Goal: Information Seeking & Learning: Learn about a topic

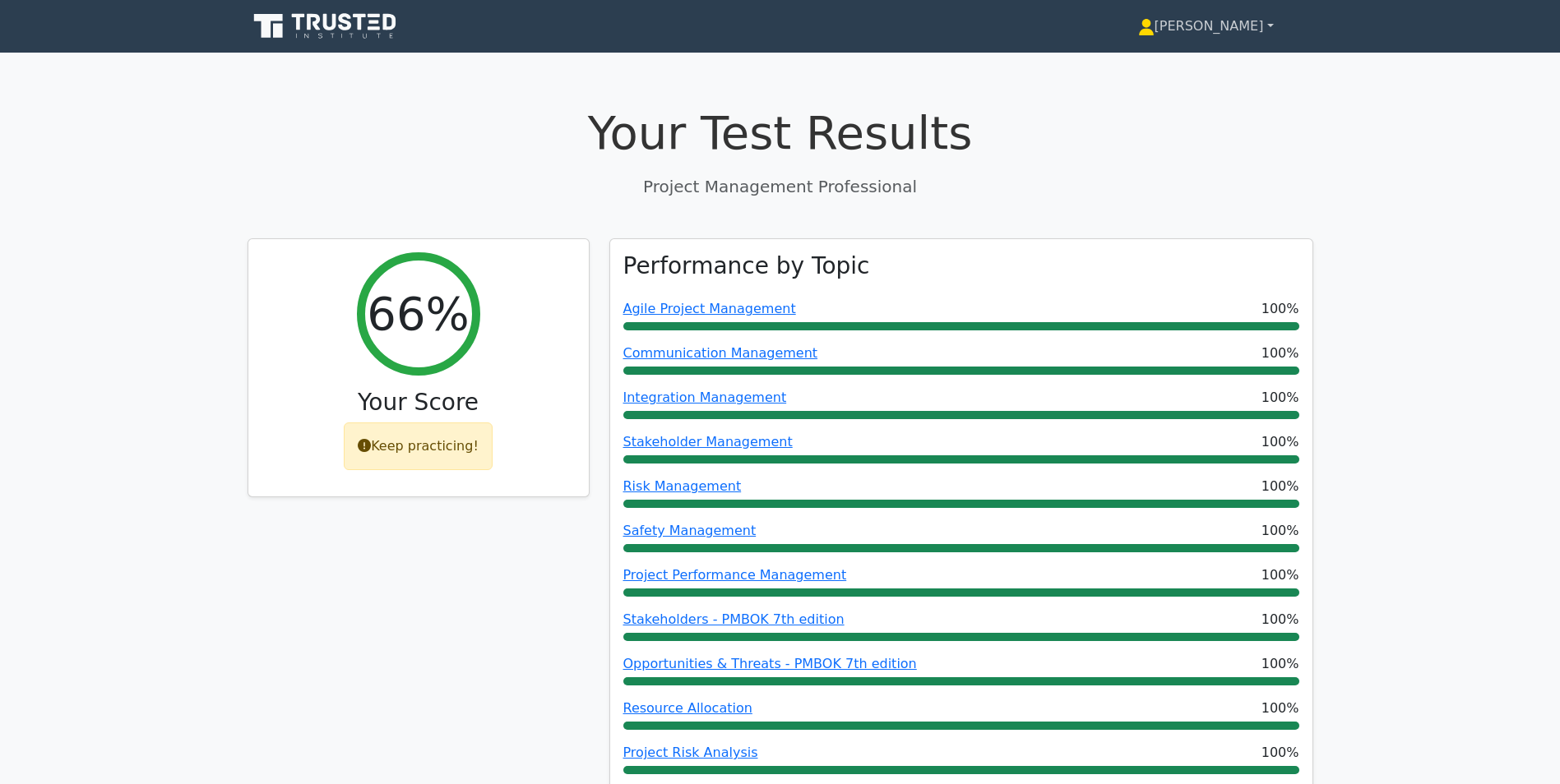
click at [1234, 30] on link "[PERSON_NAME]" at bounding box center [1206, 26] width 214 height 33
click at [1212, 30] on link "[PERSON_NAME]" at bounding box center [1206, 26] width 214 height 33
click at [1221, 31] on link "[PERSON_NAME]" at bounding box center [1206, 26] width 214 height 33
click at [1220, 28] on link "[PERSON_NAME]" at bounding box center [1206, 26] width 214 height 33
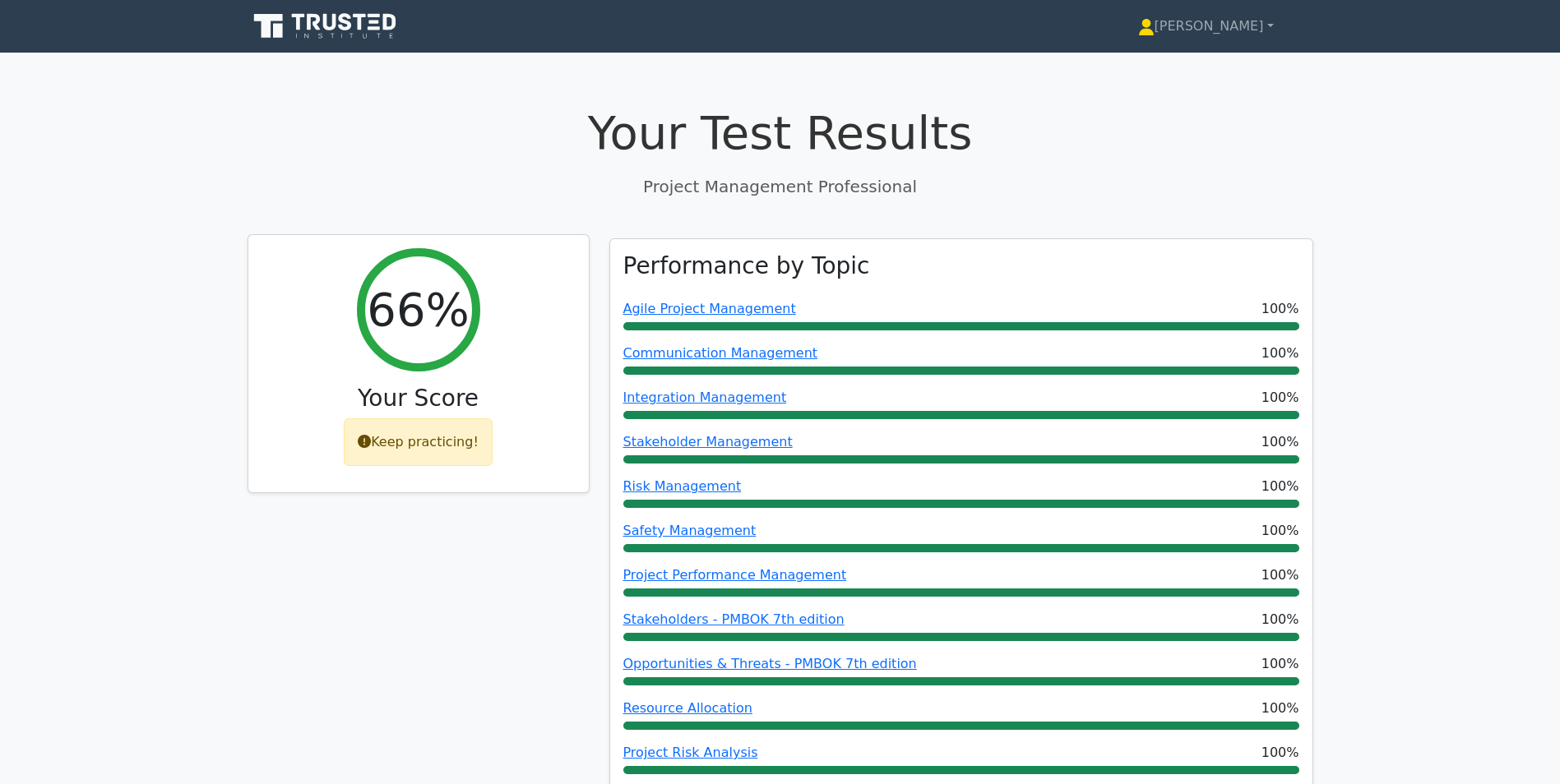
click at [421, 442] on div "Keep practicing!" at bounding box center [418, 442] width 149 height 47
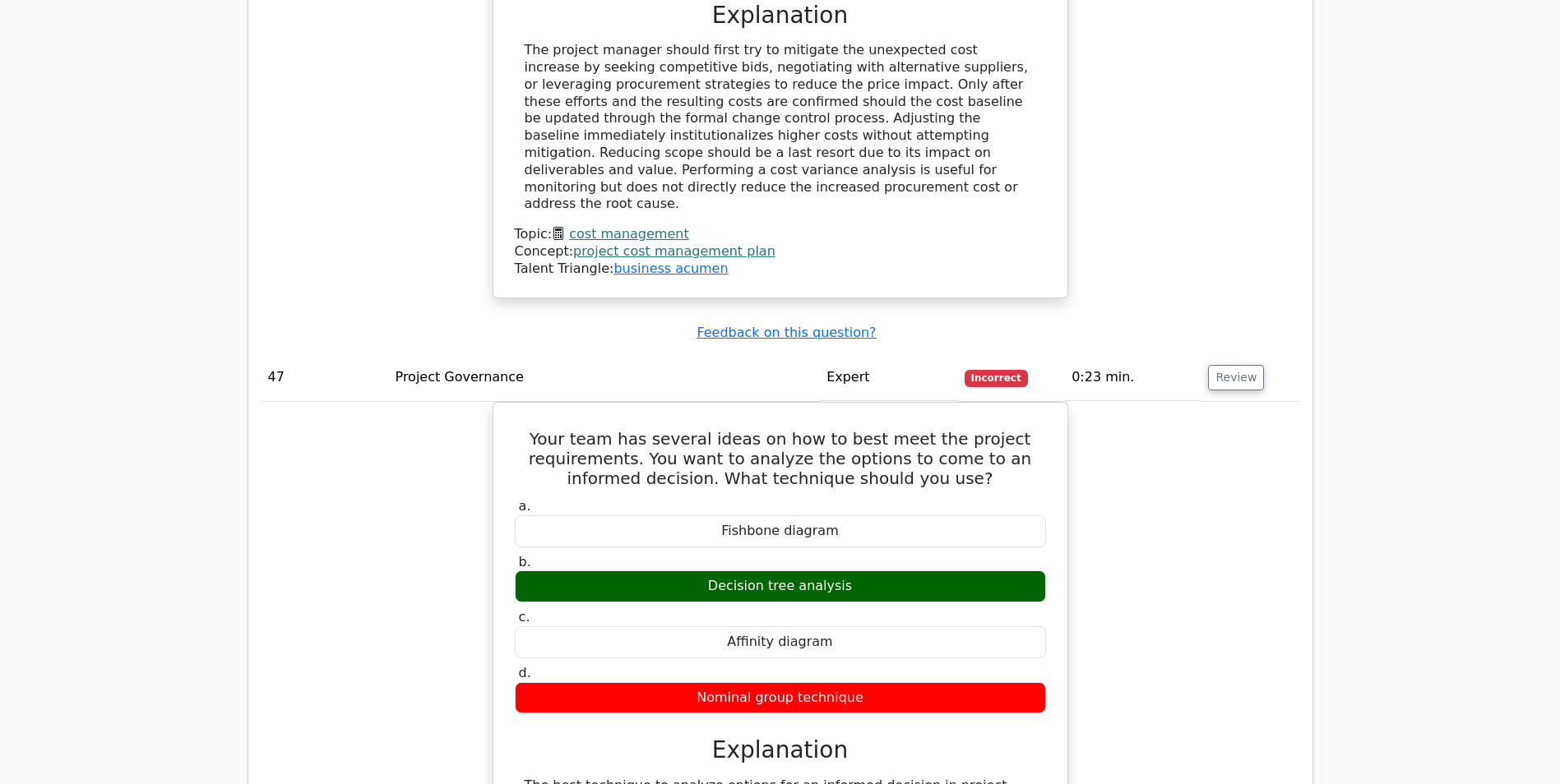
scroll to position [45493, 0]
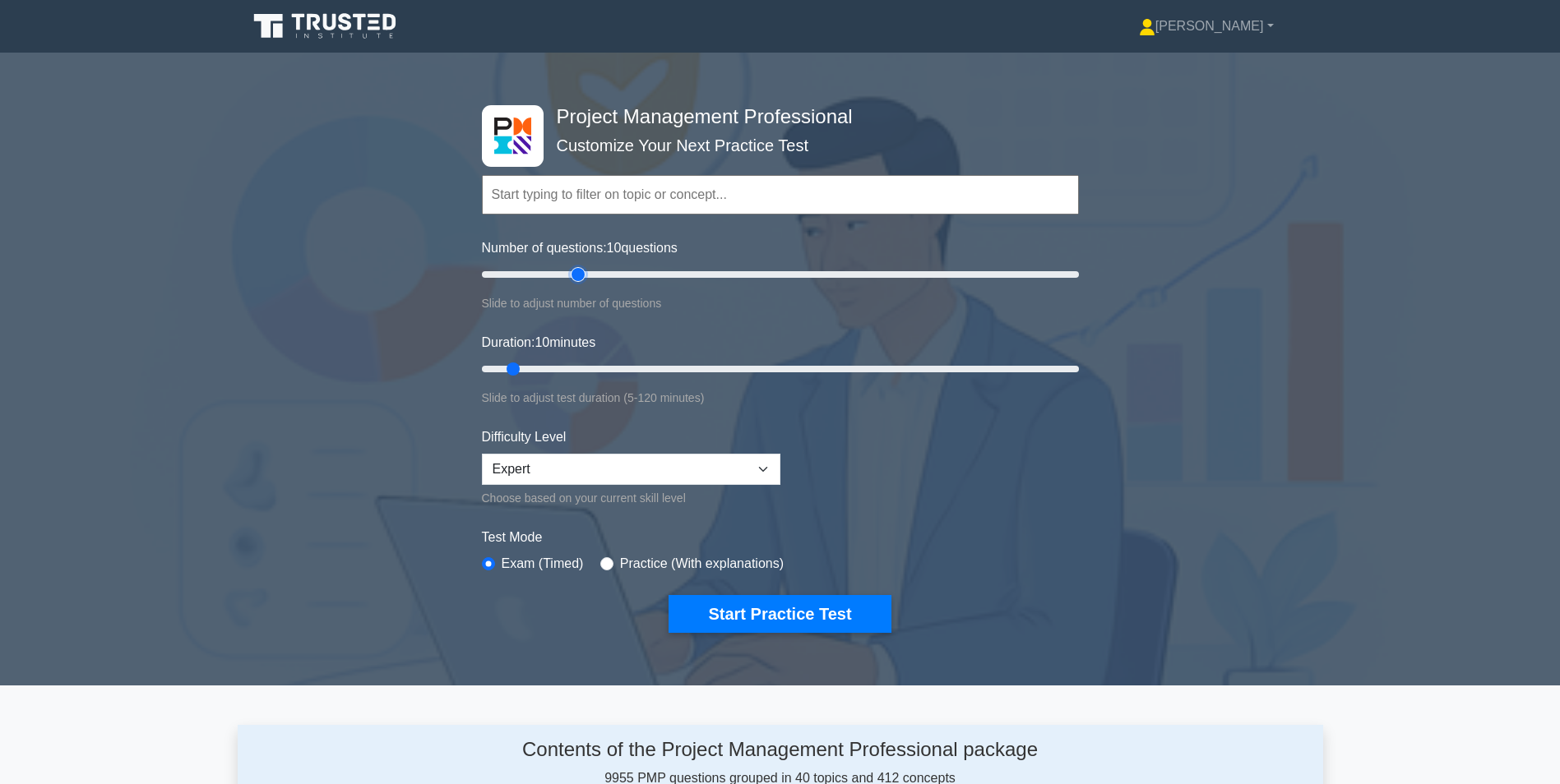
click at [579, 275] on input "Number of questions: 10 questions" at bounding box center [780, 274] width 597 height 19
drag, startPoint x: 577, startPoint y: 275, endPoint x: 568, endPoint y: 276, distance: 9.1
type input "30"
click at [568, 276] on input "Number of questions: 30 questions" at bounding box center [780, 274] width 597 height 19
click at [557, 365] on input "Duration: 20 minutes" at bounding box center [780, 369] width 597 height 19
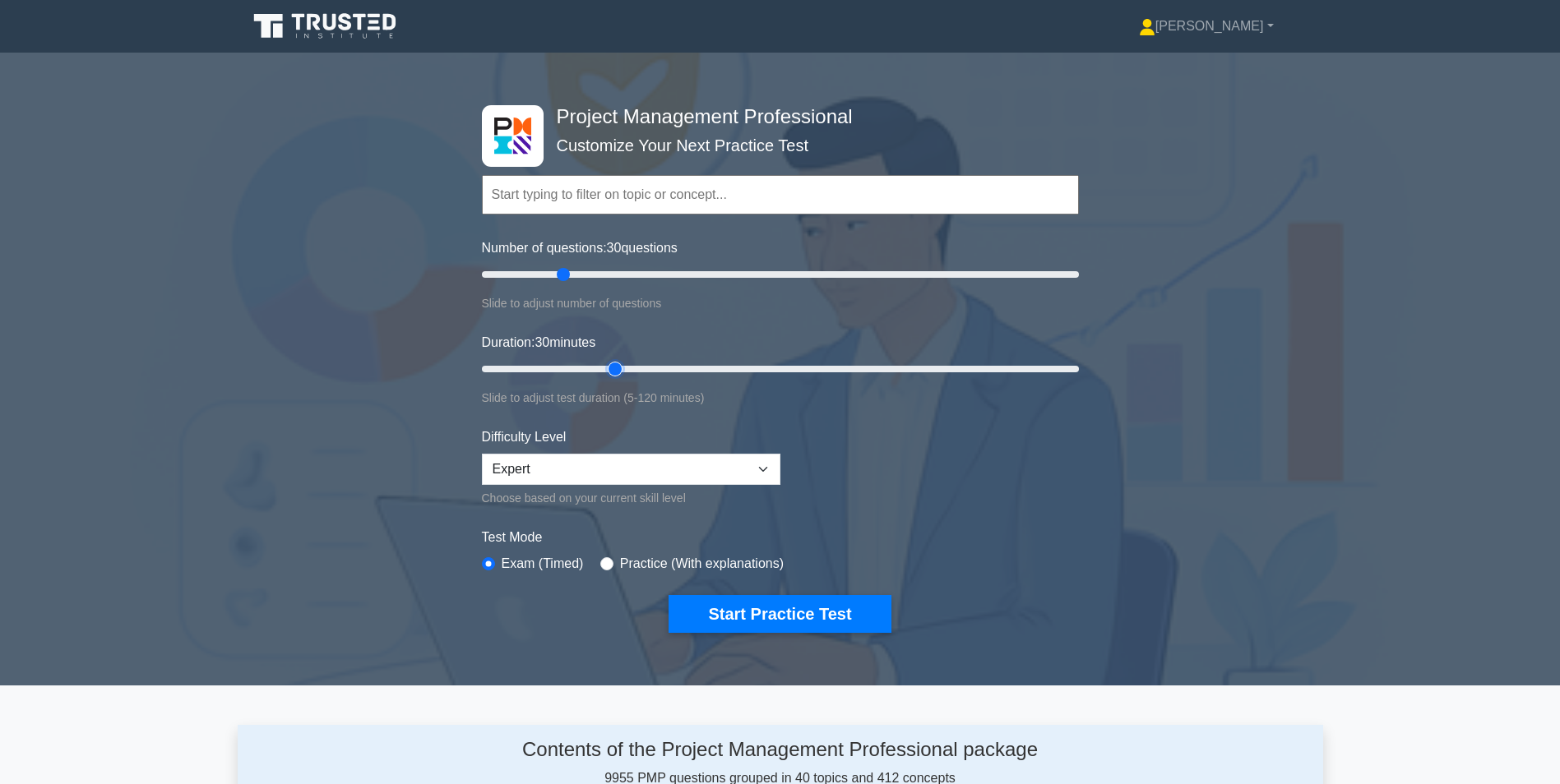
drag, startPoint x: 561, startPoint y: 365, endPoint x: 603, endPoint y: 364, distance: 42.0
type input "30"
click at [603, 364] on input "Duration: 30 minutes" at bounding box center [780, 369] width 597 height 19
click at [760, 618] on button "Start Practice Test" at bounding box center [780, 613] width 222 height 38
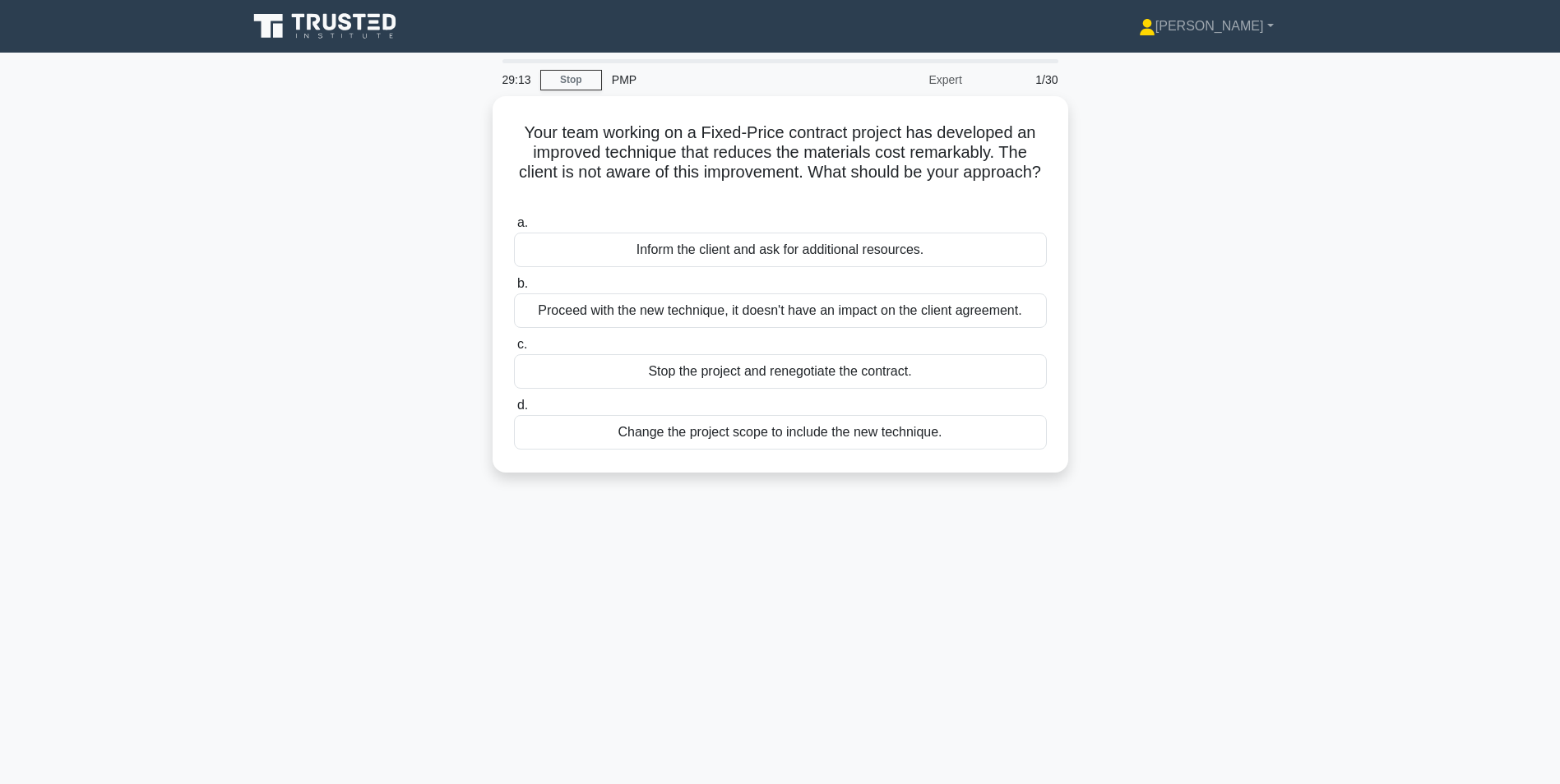
drag, startPoint x: 711, startPoint y: 430, endPoint x: 660, endPoint y: 512, distance: 96.6
click at [660, 512] on div "29:13 Stop PMP Expert 1/30 Your team working on a Fixed-Price contract project …" at bounding box center [780, 470] width 1085 height 822
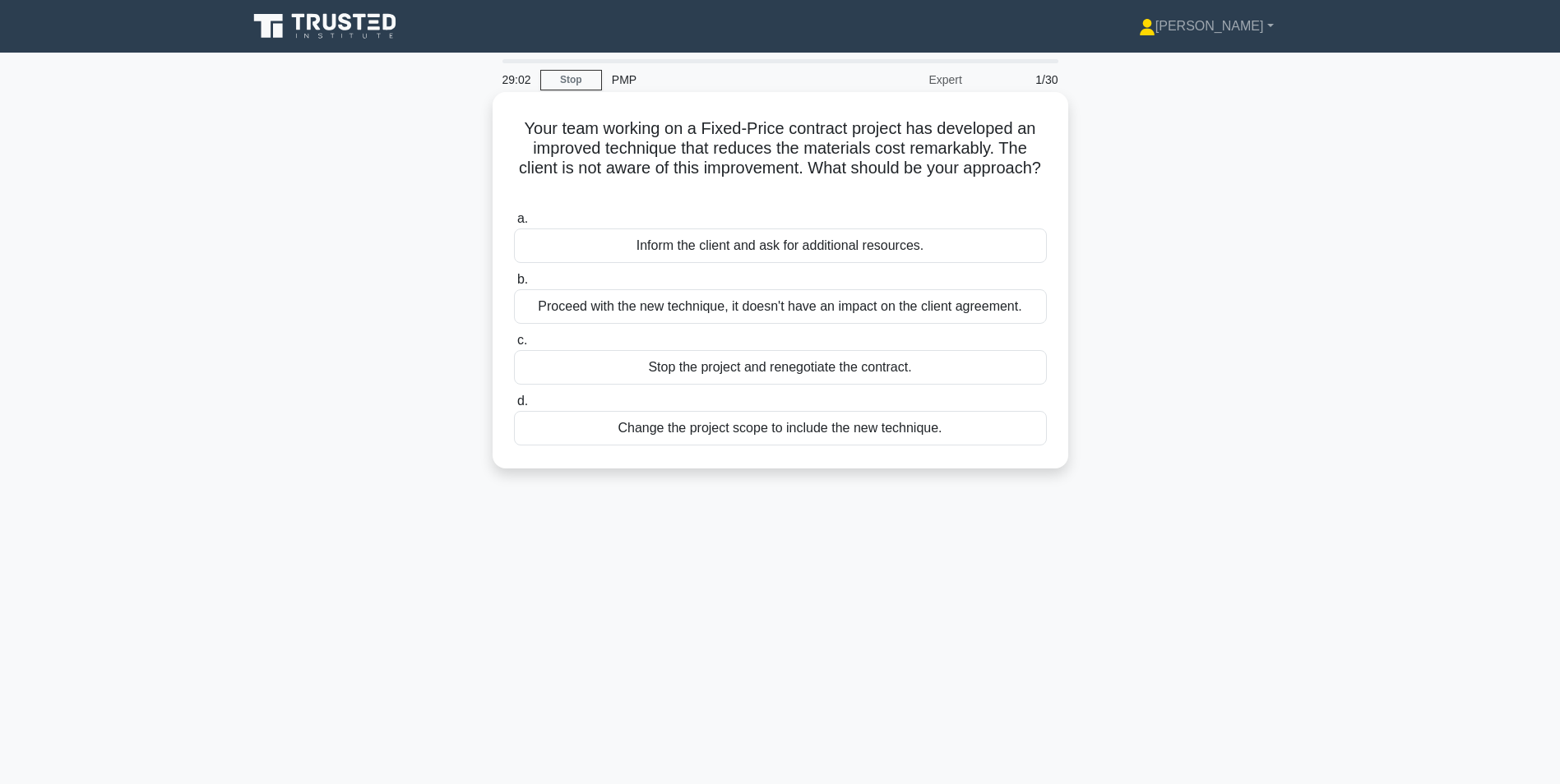
drag, startPoint x: 660, startPoint y: 512, endPoint x: 831, endPoint y: 433, distance: 188.4
click at [831, 433] on div "Change the project scope to include the new technique." at bounding box center [780, 428] width 533 height 35
click at [514, 407] on input "d. Change the project scope to include the new technique." at bounding box center [514, 401] width 0 height 11
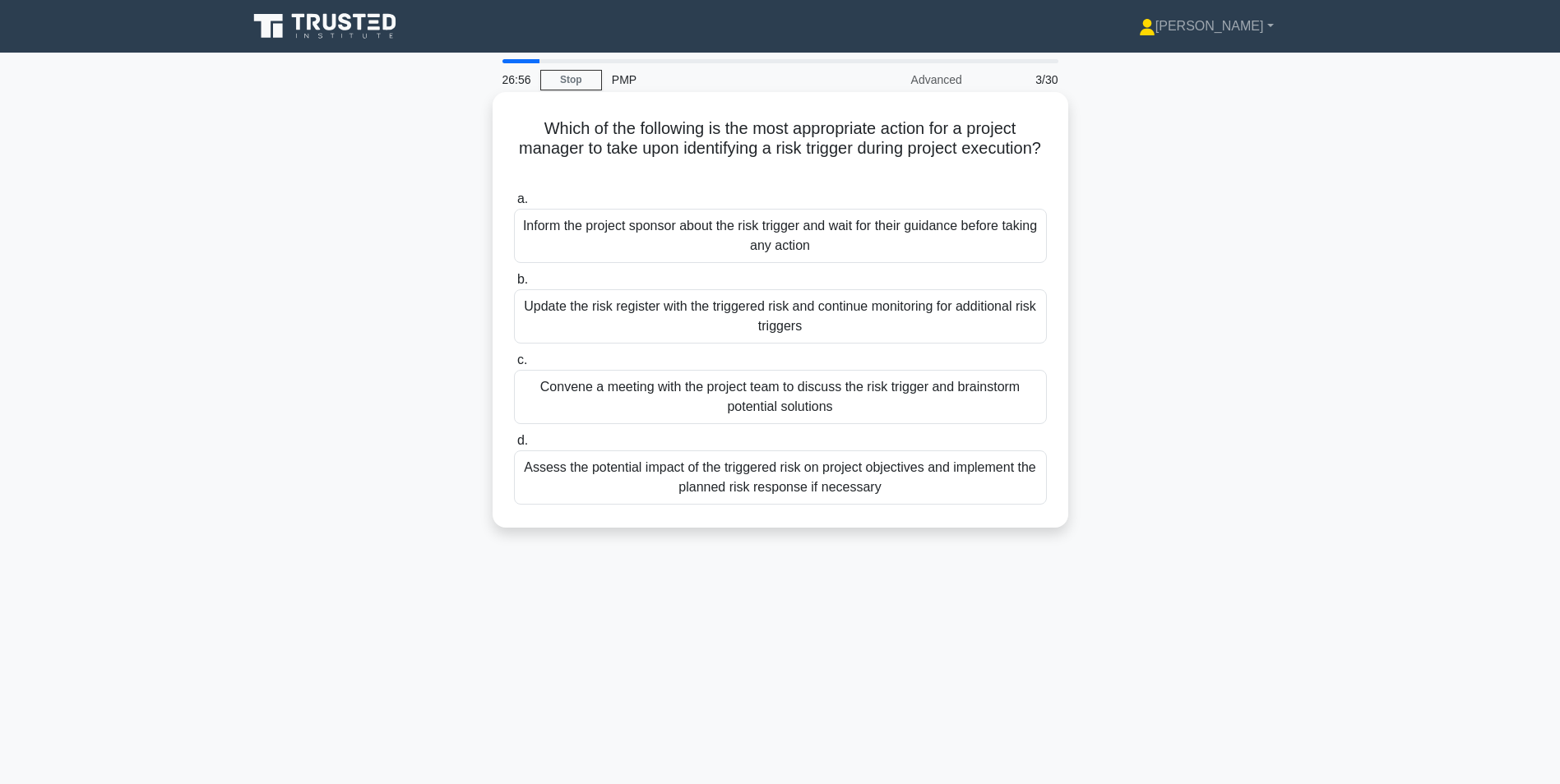
click at [845, 483] on div "Assess the potential impact of the triggered risk on project objectives and imp…" at bounding box center [780, 477] width 533 height 54
click at [514, 446] on input "d. Assess the potential impact of the triggered risk on project objectives and …" at bounding box center [514, 441] width 0 height 11
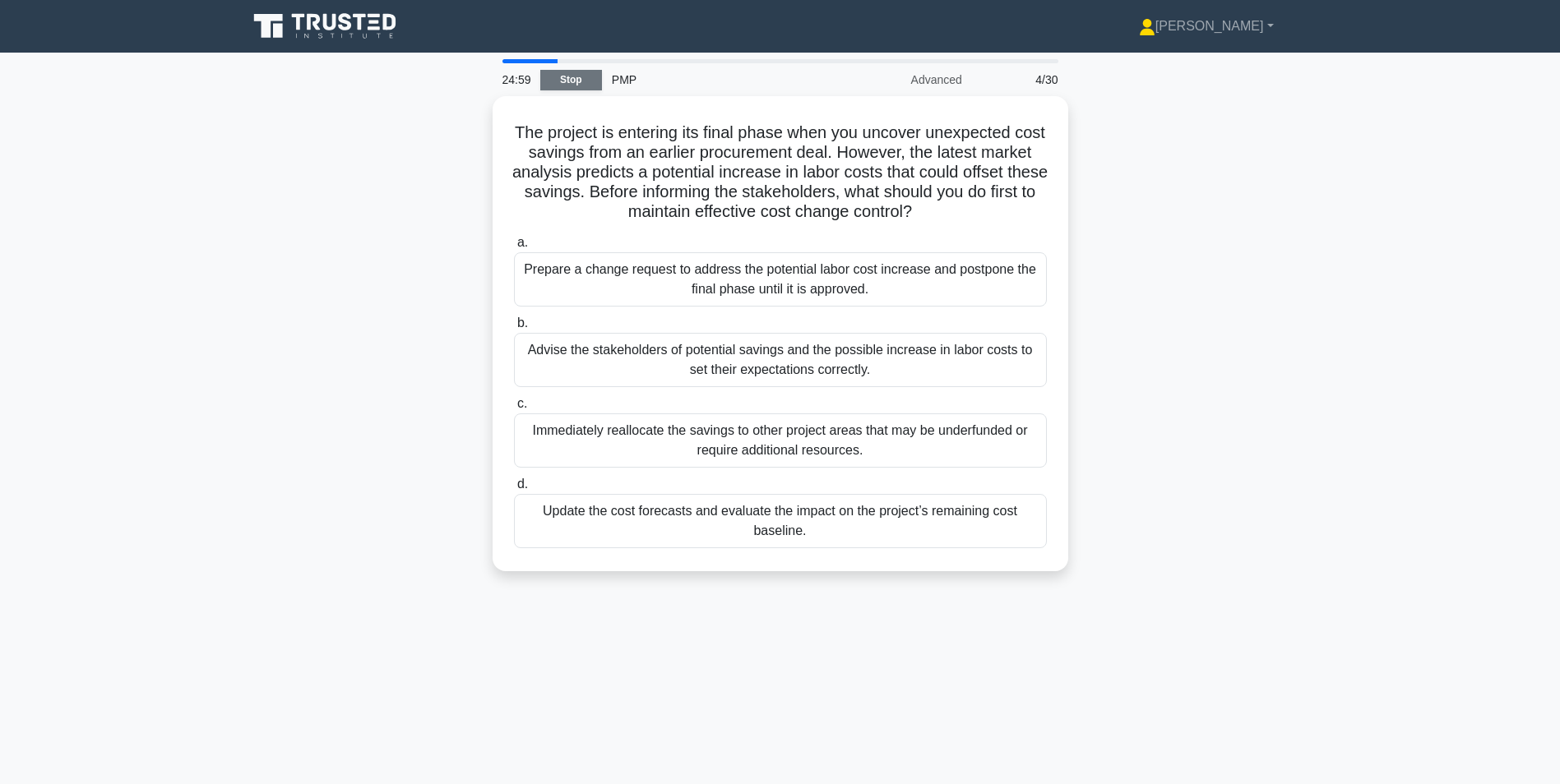
click at [565, 81] on link "Stop" at bounding box center [571, 79] width 62 height 20
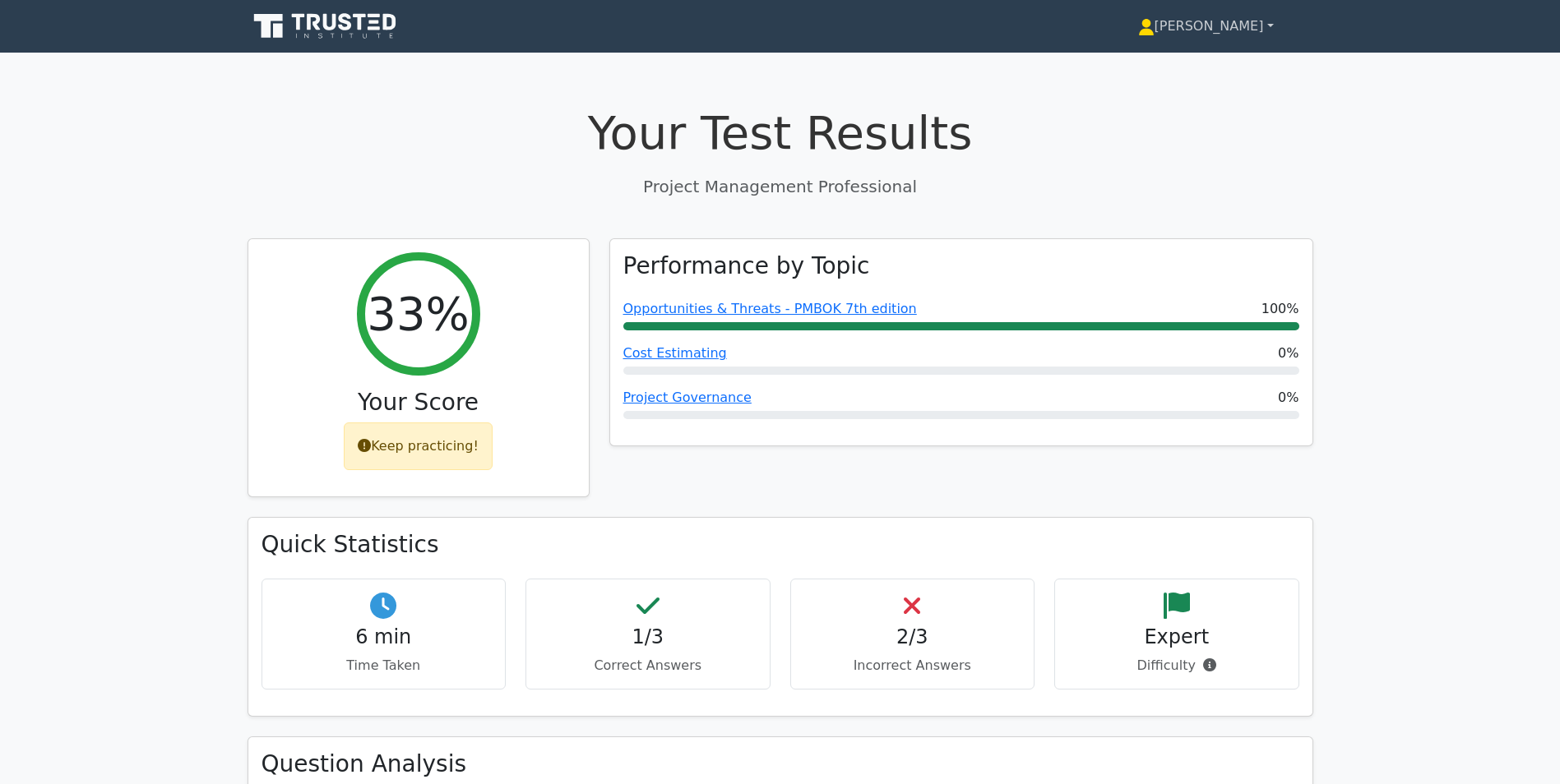
click at [1236, 24] on link "[PERSON_NAME]" at bounding box center [1206, 26] width 214 height 33
click at [1218, 24] on link "[PERSON_NAME]" at bounding box center [1206, 26] width 214 height 33
click at [1215, 31] on link "[PERSON_NAME]" at bounding box center [1206, 26] width 214 height 33
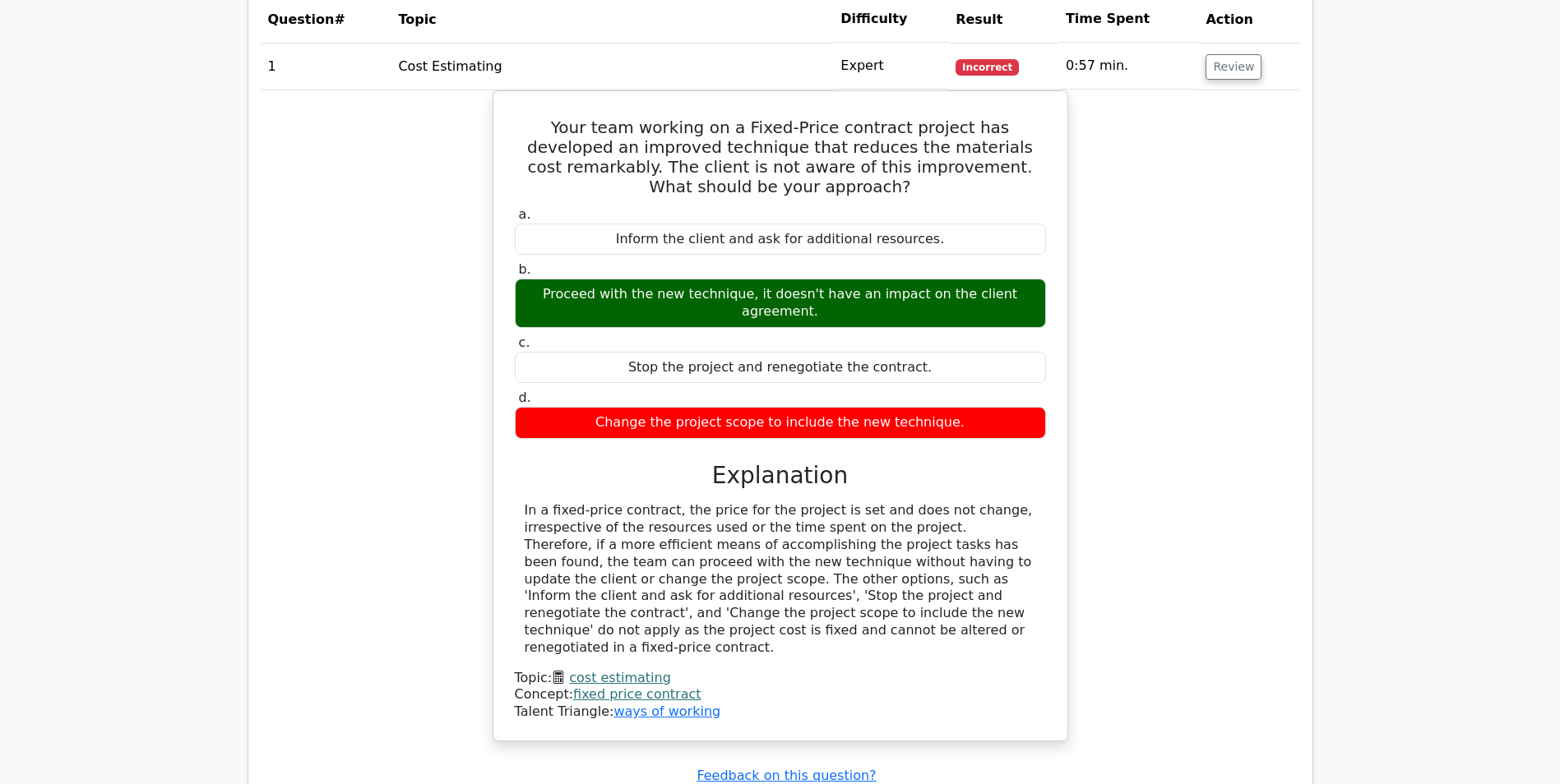
scroll to position [1068, 0]
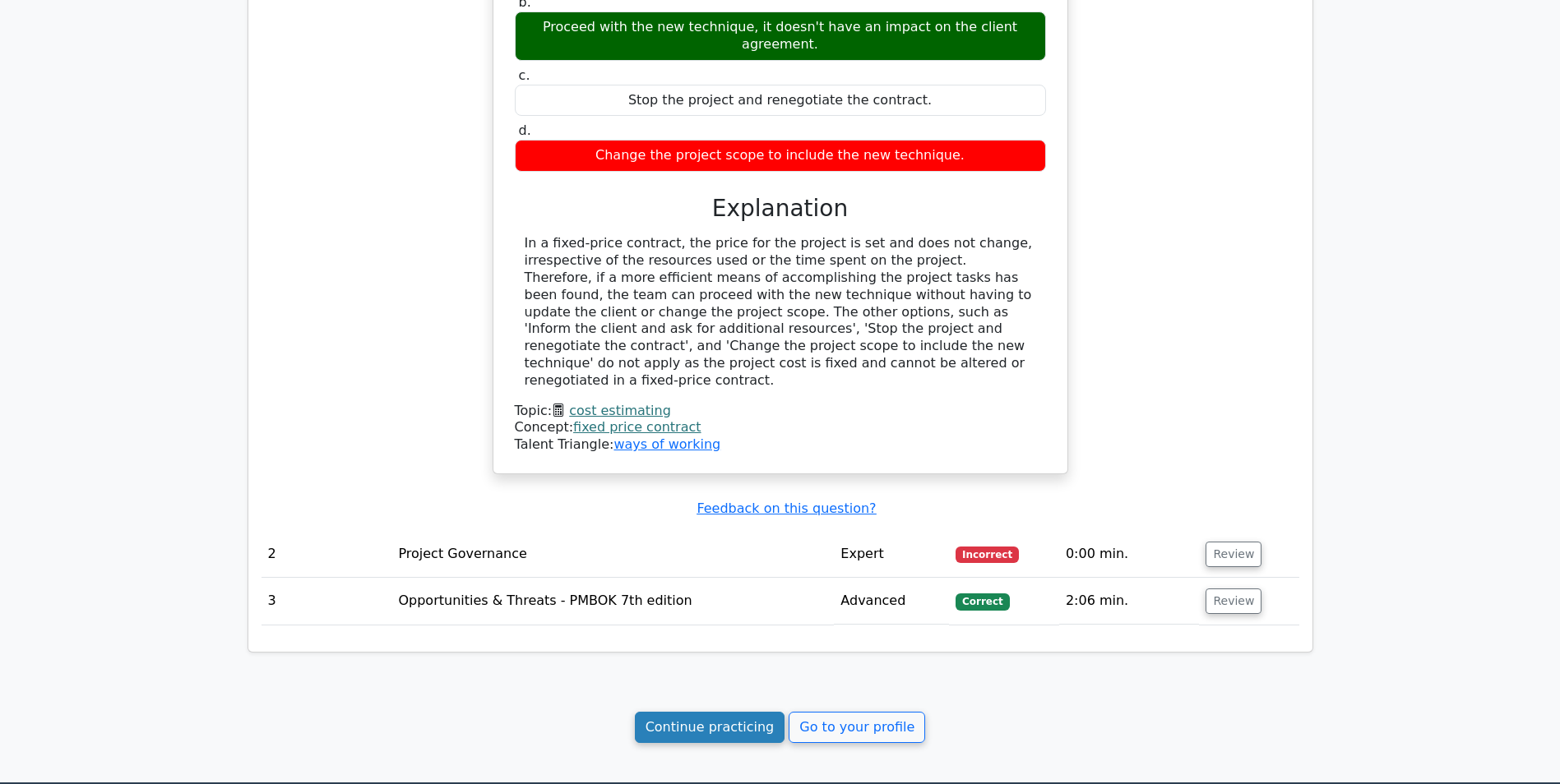
click at [731, 712] on link "Continue practicing" at bounding box center [710, 727] width 151 height 31
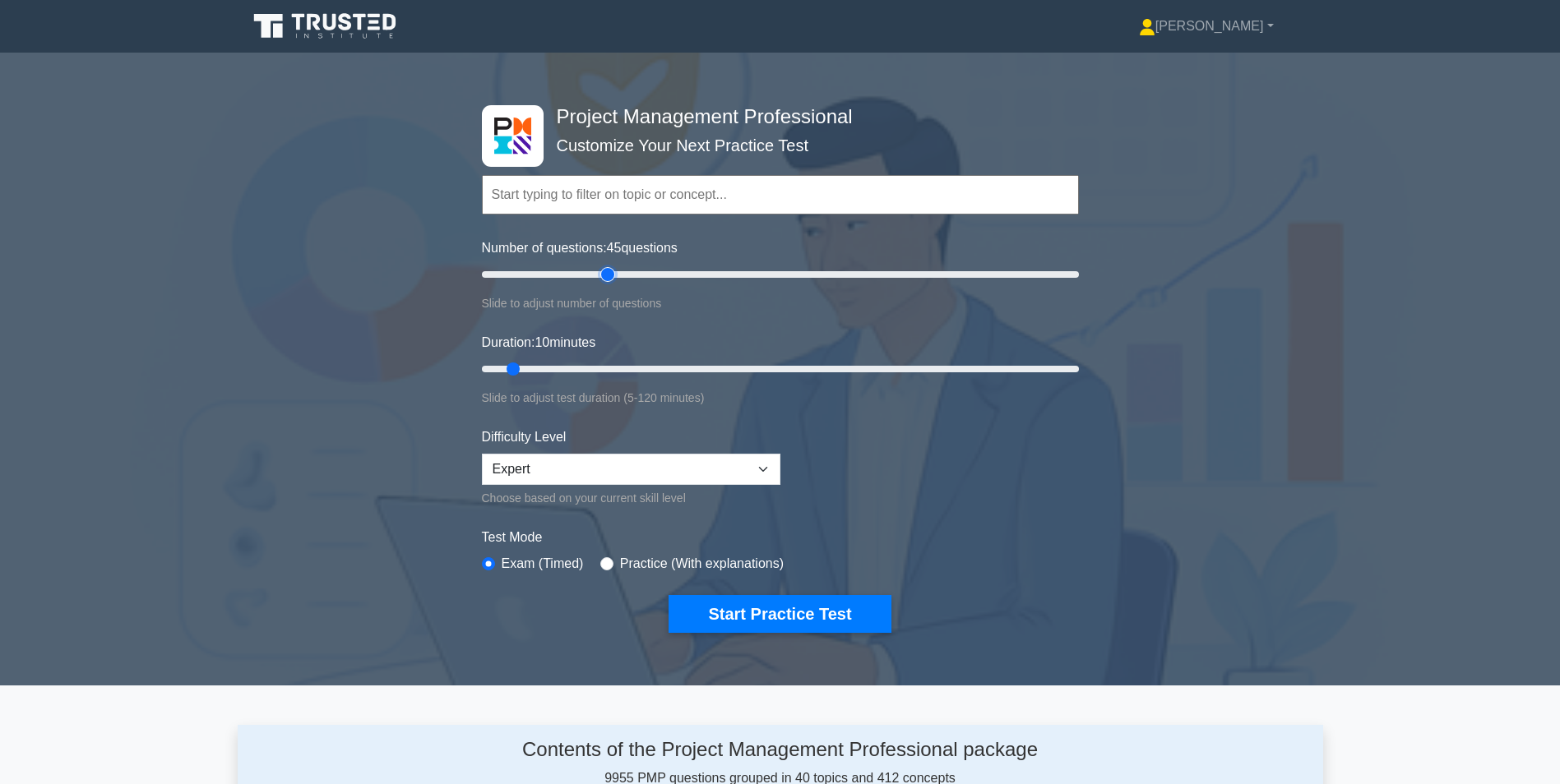
click at [602, 272] on input "Number of questions: 45 questions" at bounding box center [780, 274] width 597 height 19
click at [593, 272] on input "Number of questions: 45 questions" at bounding box center [780, 274] width 597 height 19
click at [582, 276] on input "Number of questions: 35 questions" at bounding box center [780, 274] width 597 height 19
click at [573, 273] on input "Number of questions: 35 questions" at bounding box center [780, 274] width 597 height 19
type input "30"
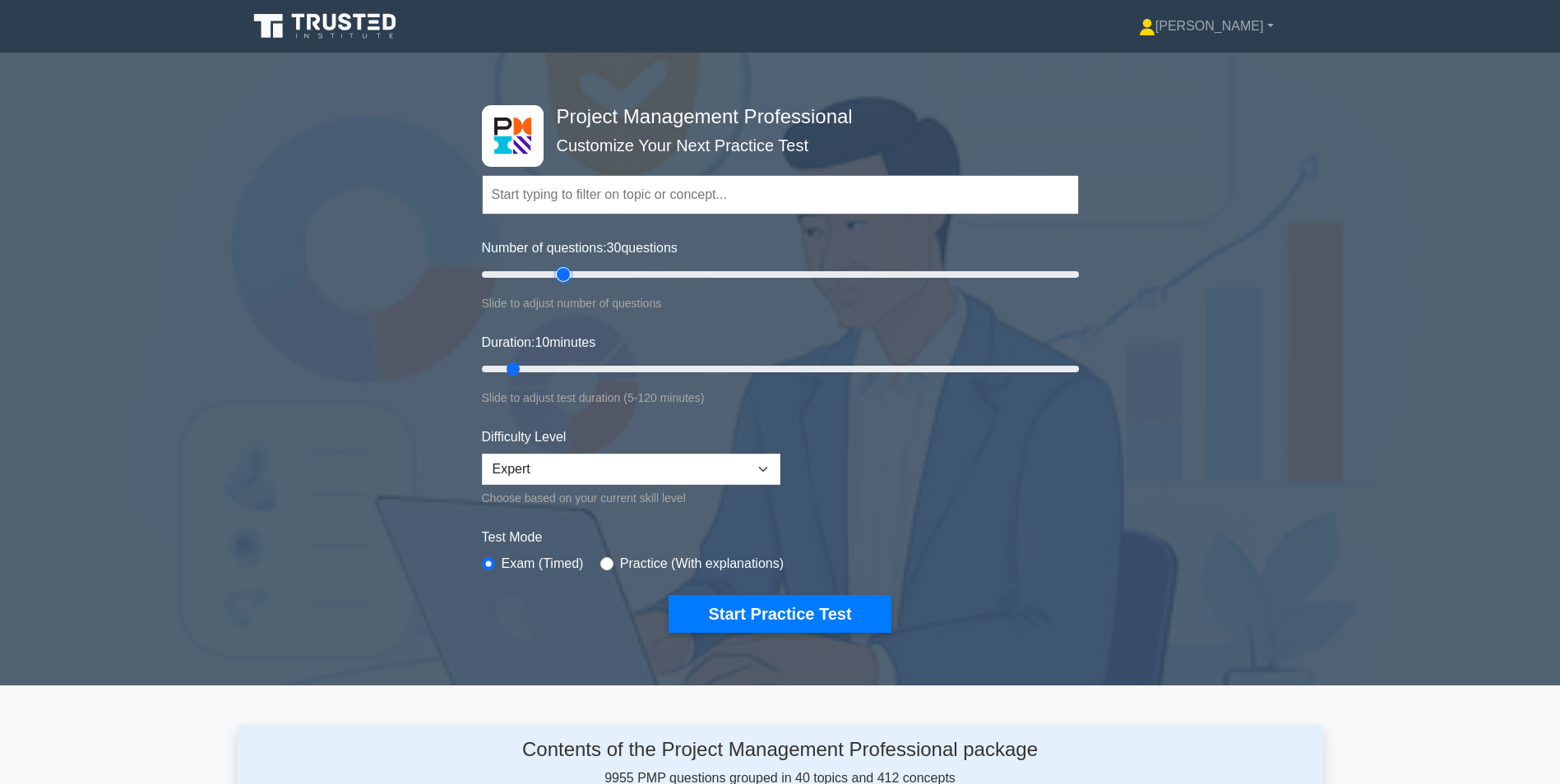
click at [568, 271] on input "Number of questions: 30 questions" at bounding box center [780, 274] width 597 height 19
click at [561, 365] on input "Duration: 10 minutes" at bounding box center [780, 369] width 597 height 19
drag, startPoint x: 572, startPoint y: 365, endPoint x: 606, endPoint y: 366, distance: 34.0
type input "30"
click at [606, 366] on input "Duration: 30 minutes" at bounding box center [780, 369] width 597 height 19
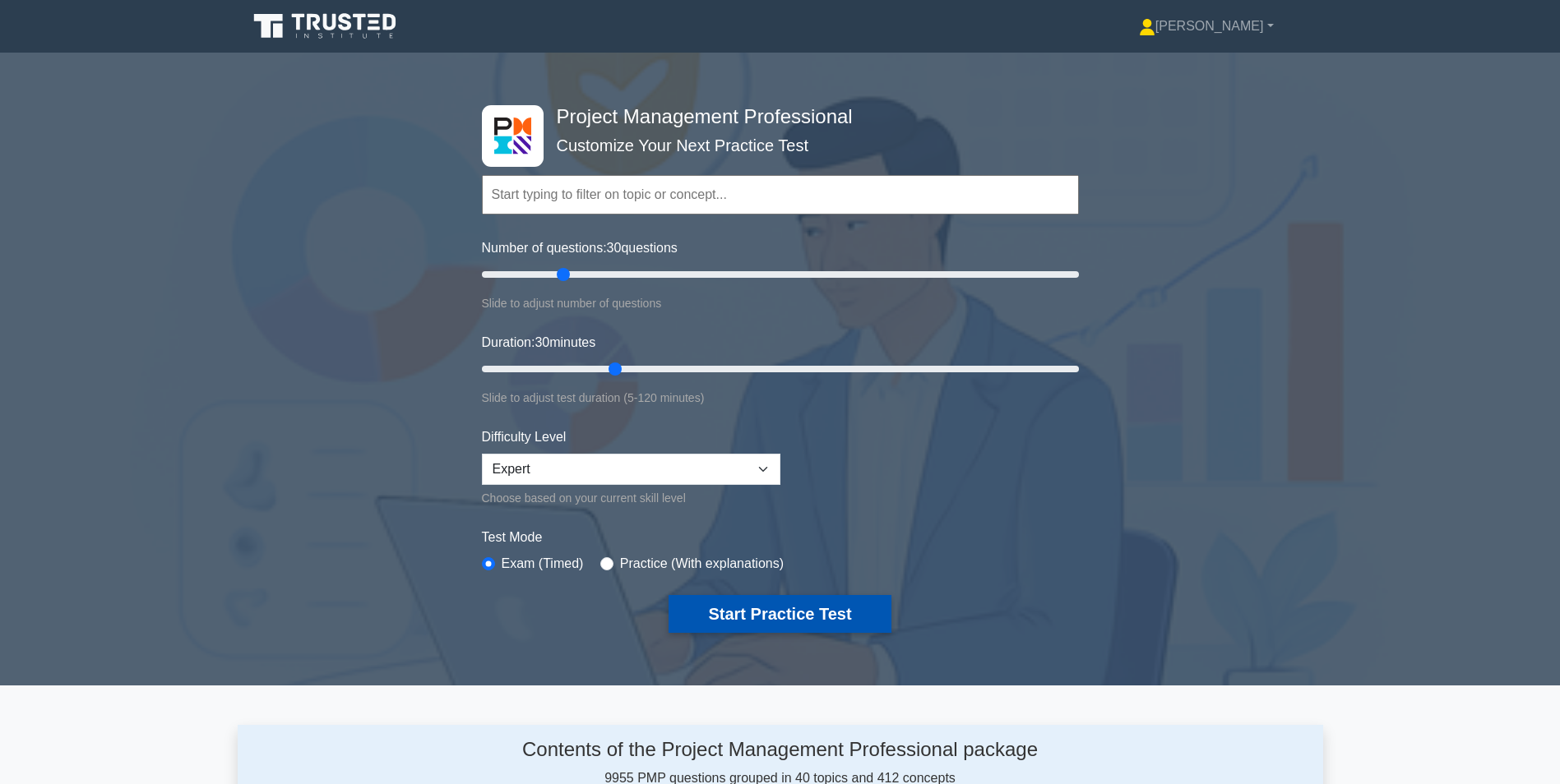
click at [762, 609] on button "Start Practice Test" at bounding box center [780, 613] width 222 height 38
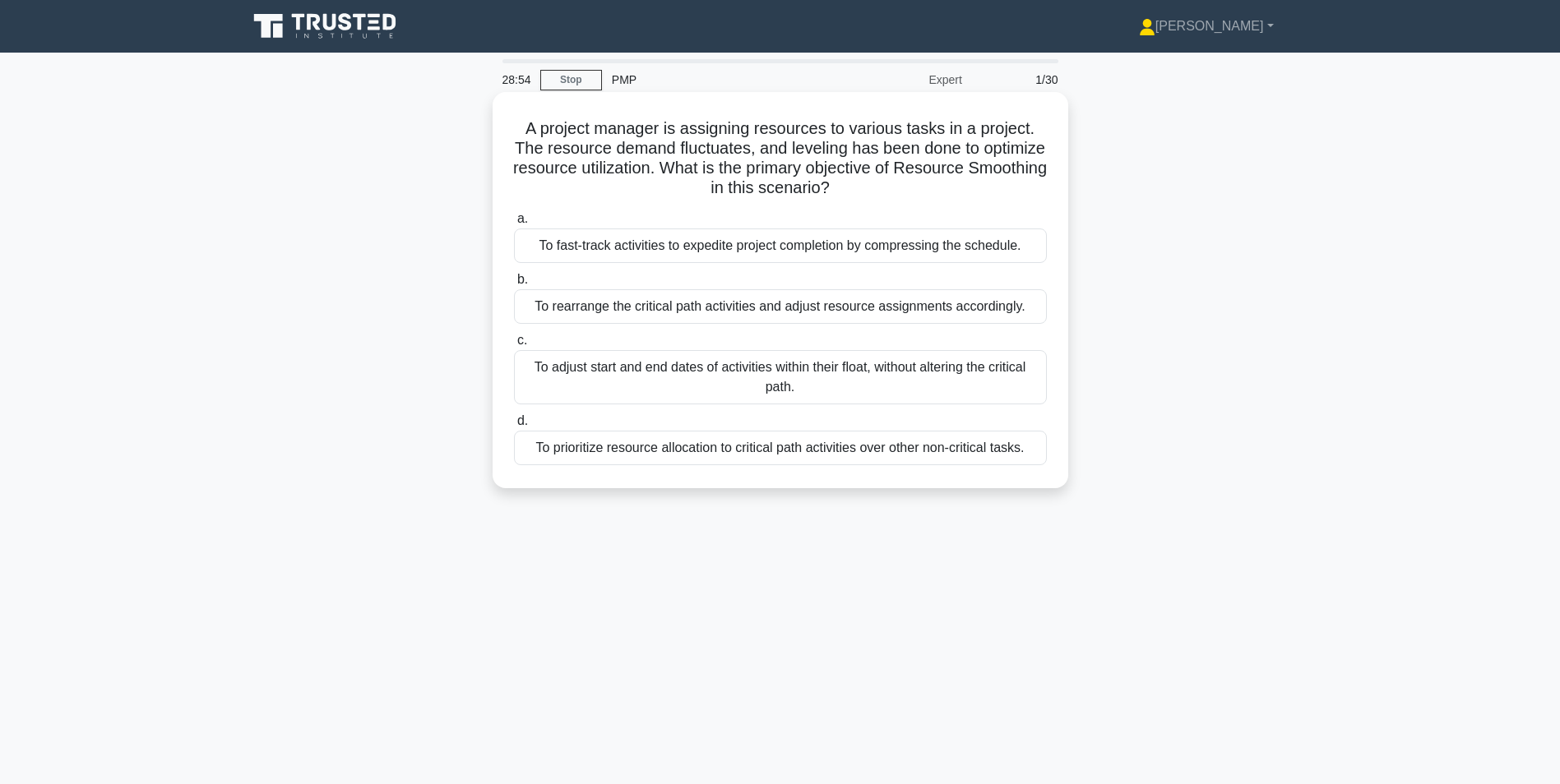
click at [755, 451] on div "To prioritize resource allocation to critical path activities over other non-cr…" at bounding box center [780, 448] width 533 height 35
click at [514, 426] on input "d. To prioritize resource allocation to critical path activities over other non…" at bounding box center [514, 420] width 0 height 11
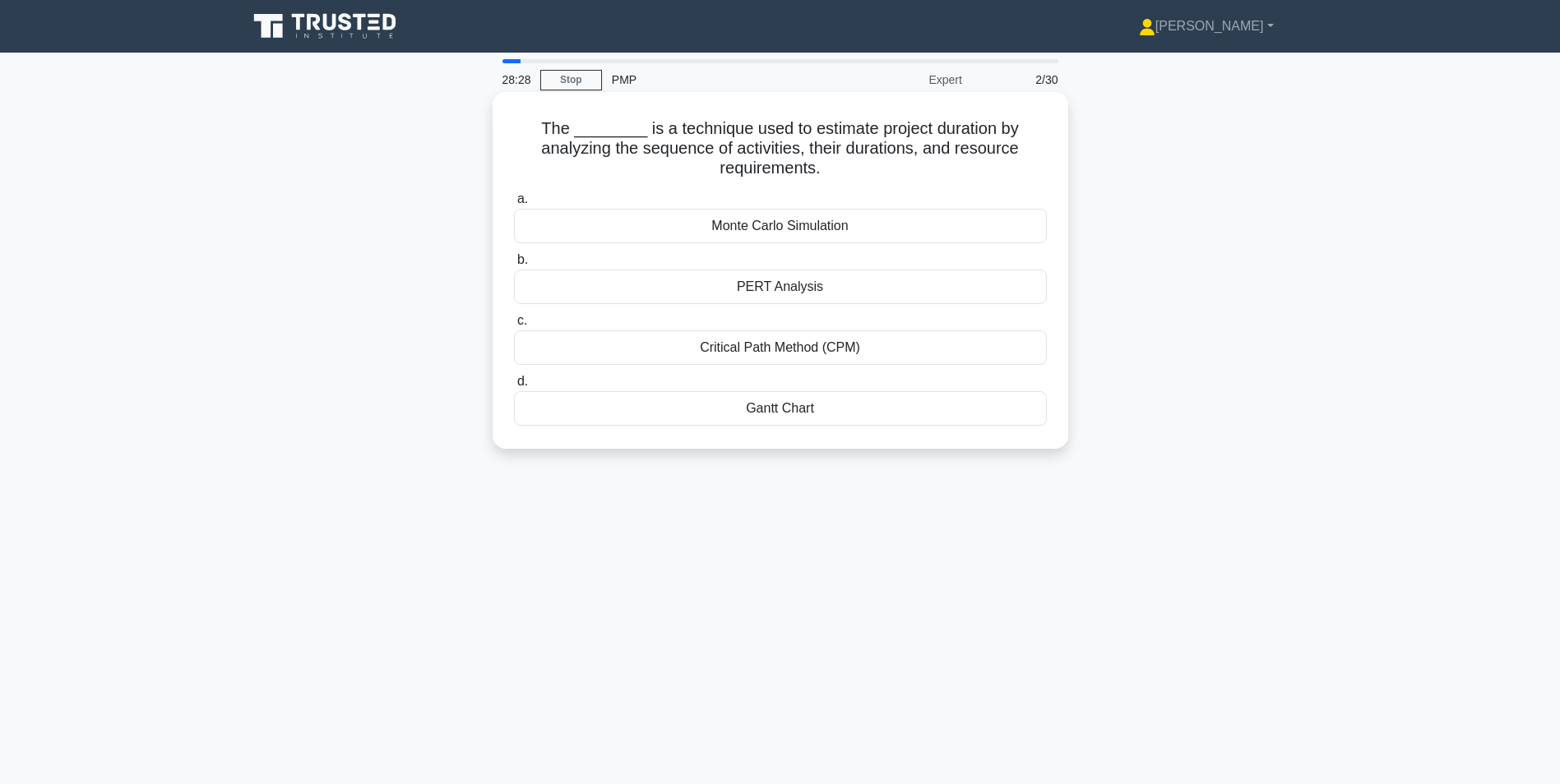
click at [792, 350] on div "Critical Path Method (CPM)" at bounding box center [780, 348] width 533 height 35
click at [514, 326] on input "c. Critical Path Method (CPM)" at bounding box center [514, 320] width 0 height 11
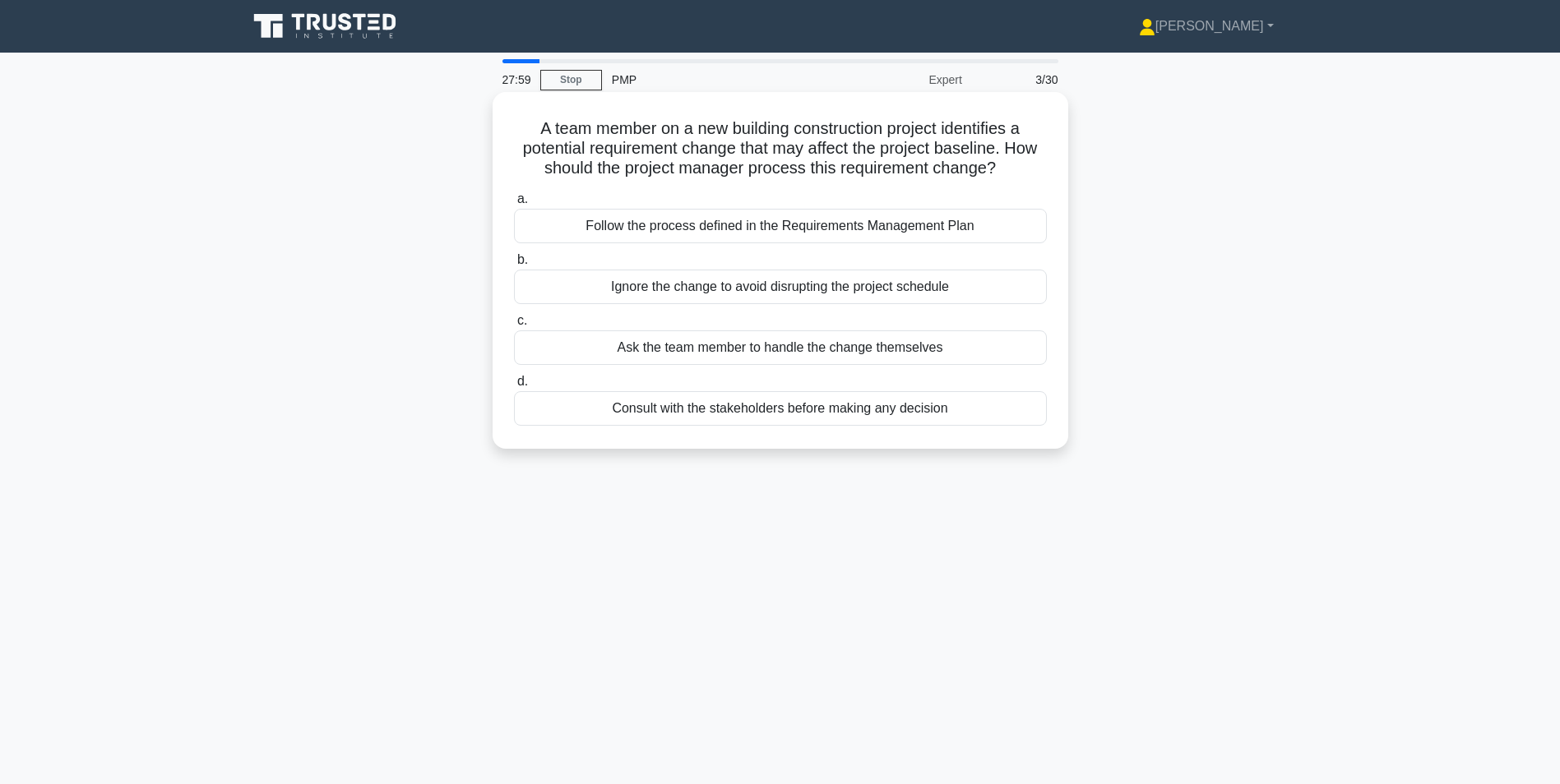
click at [755, 410] on div "Consult with the stakeholders before making any decision" at bounding box center [780, 409] width 533 height 35
click at [514, 387] on input "d. Consult with the stakeholders before making any decision" at bounding box center [514, 381] width 0 height 11
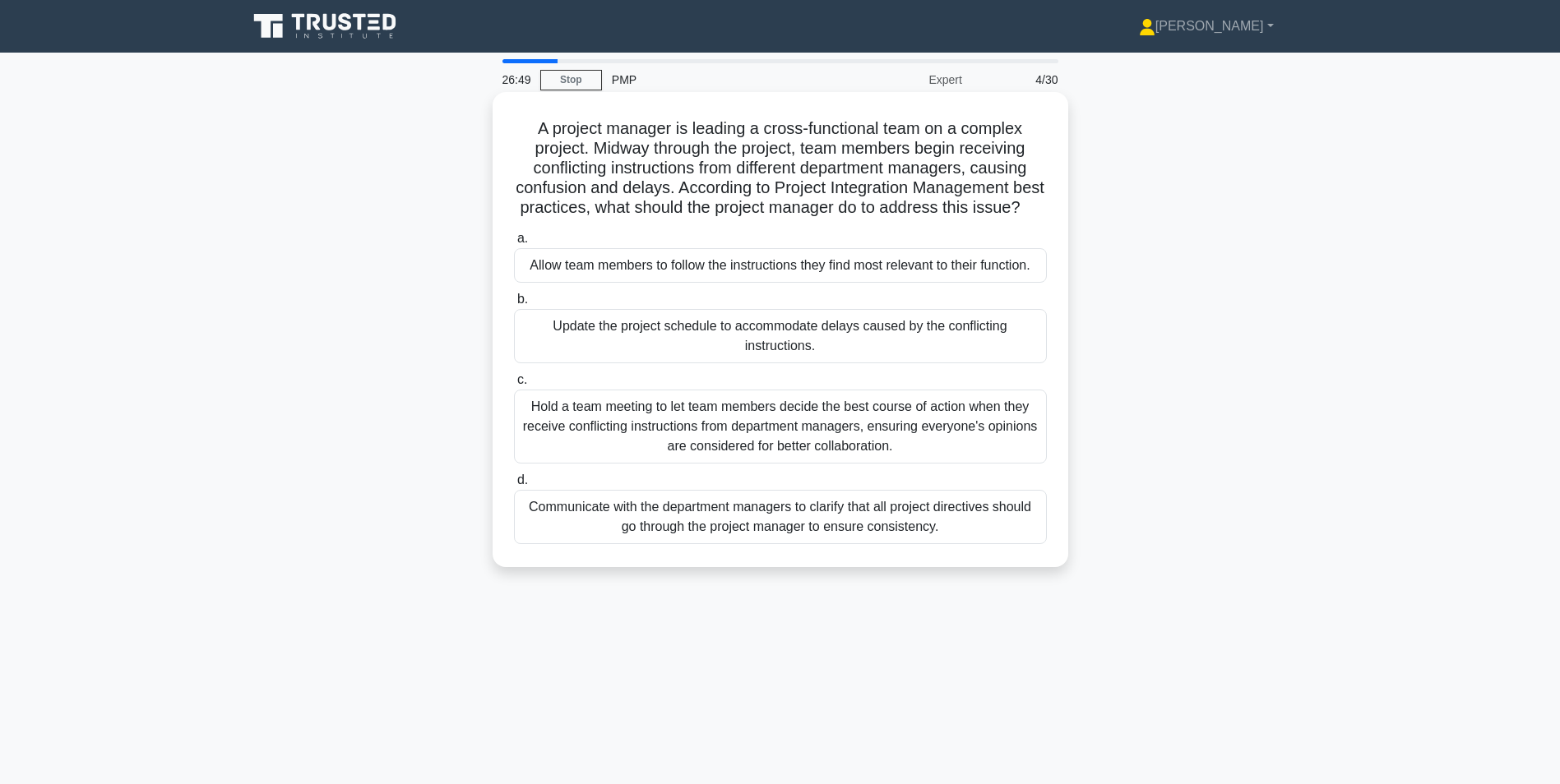
click at [878, 543] on div "Communicate with the department managers to clarify that all project directives…" at bounding box center [780, 517] width 533 height 54
click at [514, 486] on input "d. Communicate with the department managers to clarify that all project directi…" at bounding box center [514, 480] width 0 height 11
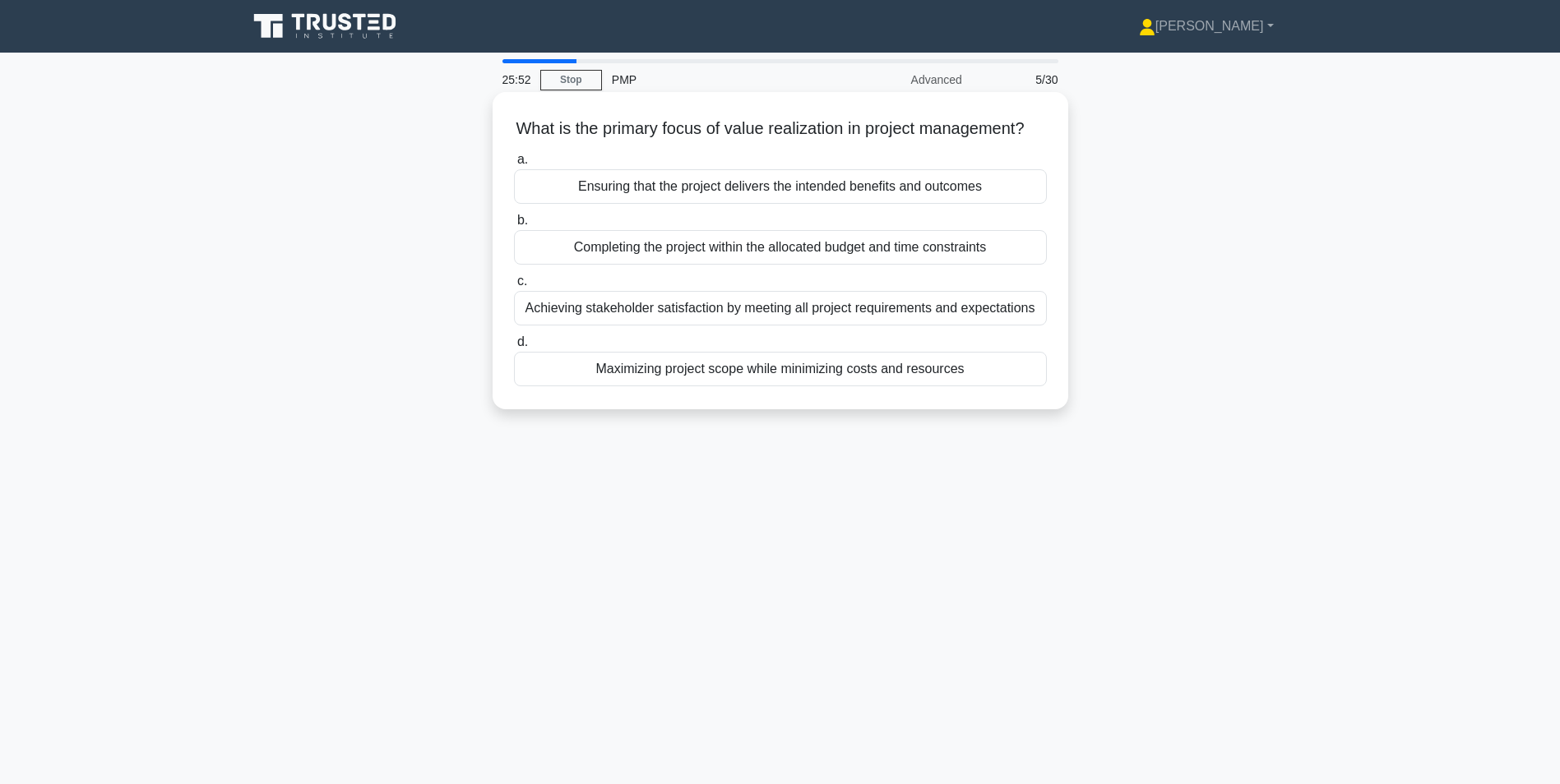
click at [775, 326] on div "Achieving stakeholder satisfaction by meeting all project requirements and expe…" at bounding box center [780, 309] width 533 height 35
click at [514, 287] on input "c. Achieving stakeholder satisfaction by meeting all project requirements and e…" at bounding box center [514, 281] width 0 height 11
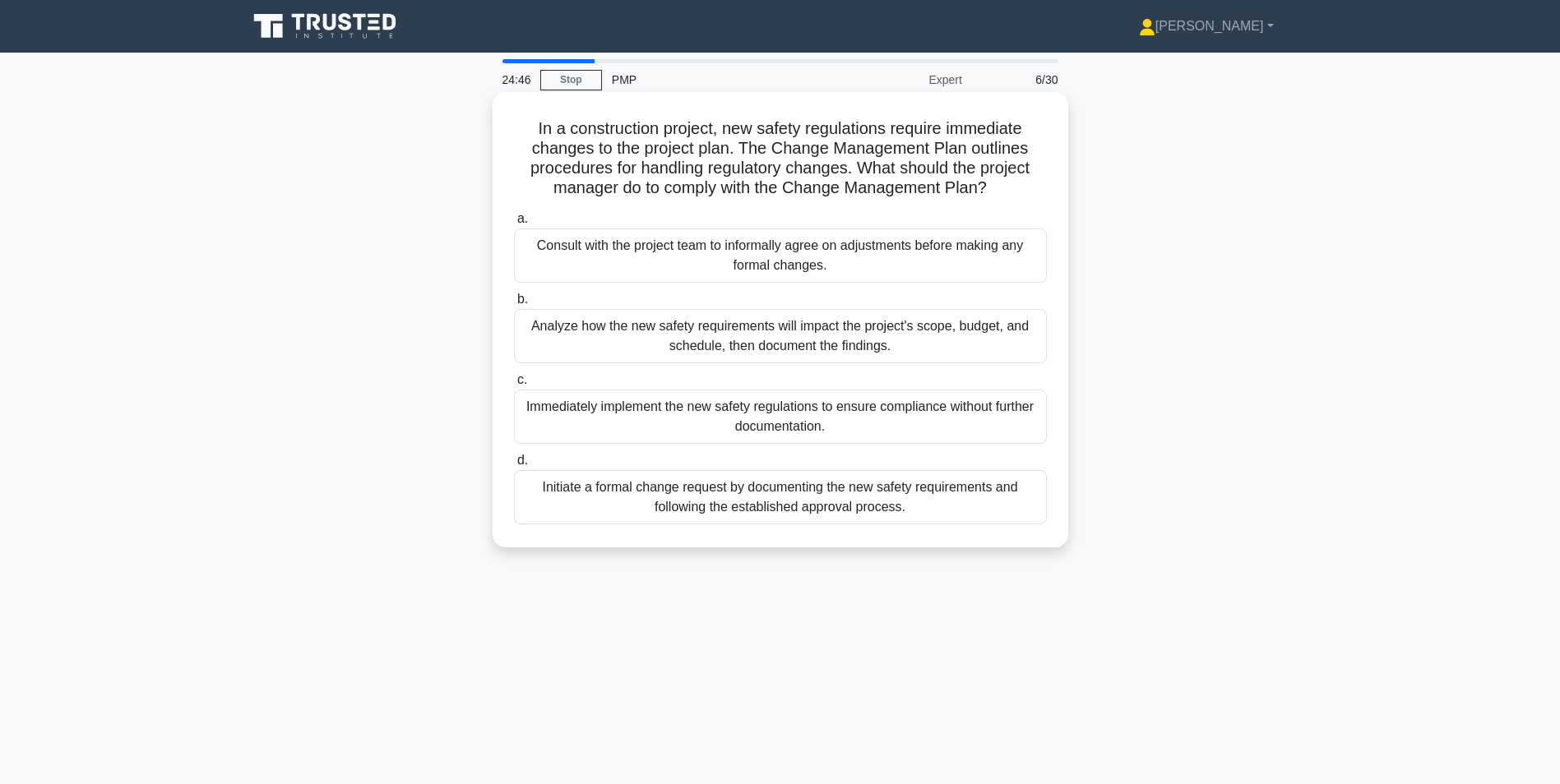
click at [777, 502] on div "Initiate a formal change request by documenting the new safety requirements and…" at bounding box center [780, 498] width 533 height 54
click at [514, 466] on input "d. Initiate a formal change request by documenting the new safety requirements …" at bounding box center [514, 460] width 0 height 11
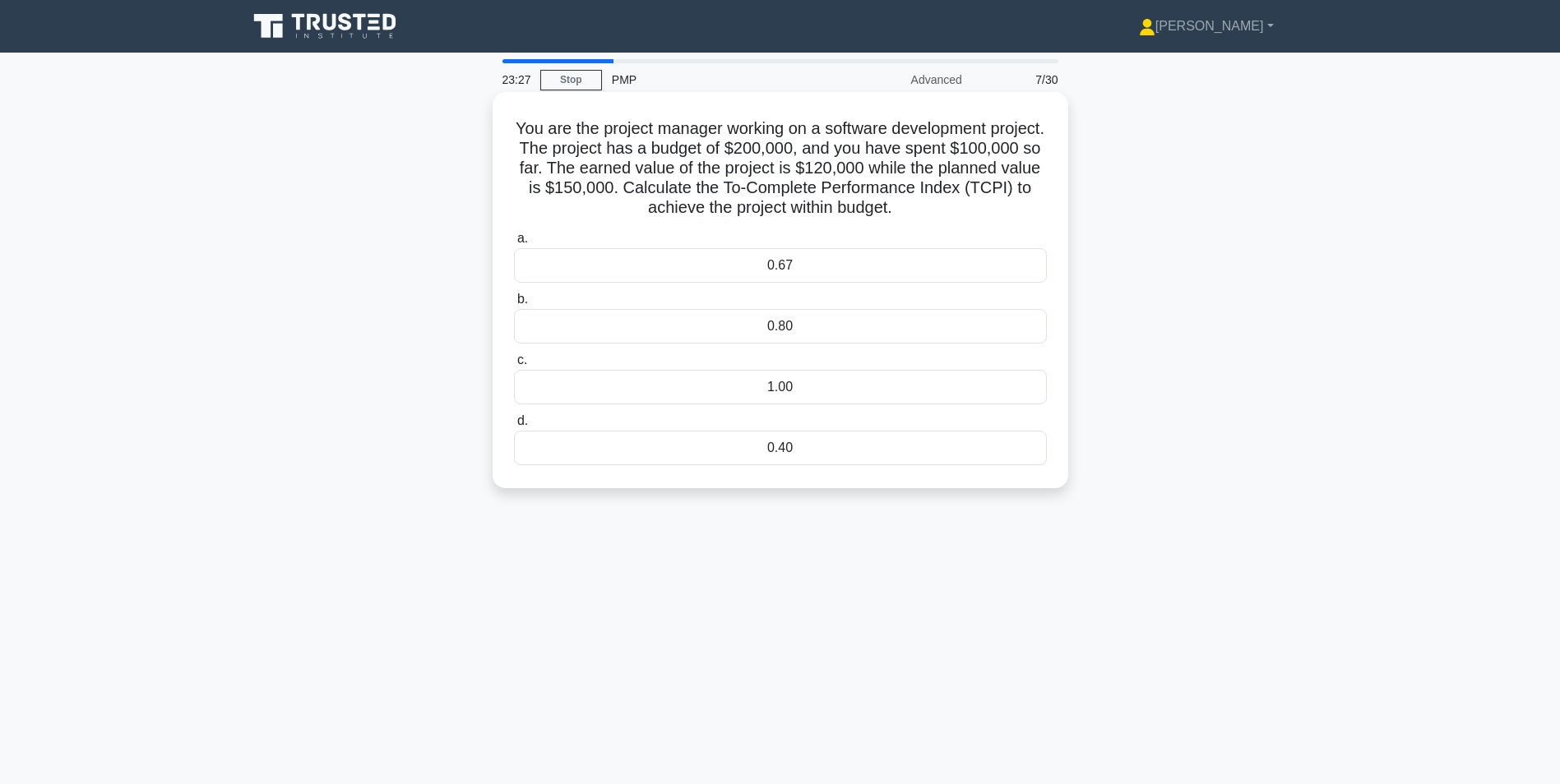
click at [727, 337] on div "0.80" at bounding box center [780, 327] width 533 height 35
click at [514, 305] on input "b. 0.80" at bounding box center [514, 299] width 0 height 11
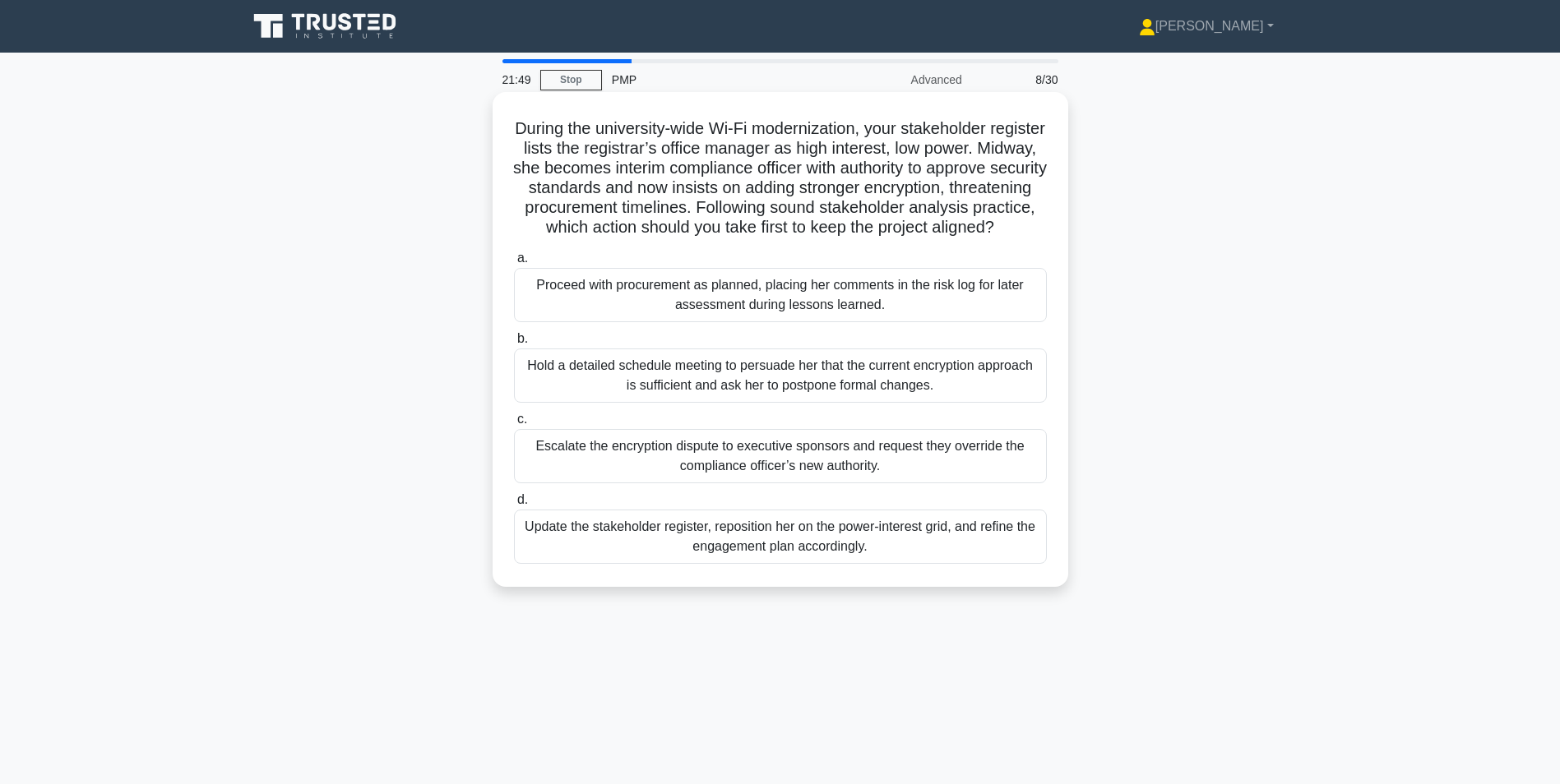
click at [858, 559] on div "Update the stakeholder register, reposition her on the power-interest grid, and…" at bounding box center [780, 537] width 533 height 54
click at [514, 505] on input "d. Update the stakeholder register, reposition her on the power-interest grid, …" at bounding box center [514, 500] width 0 height 11
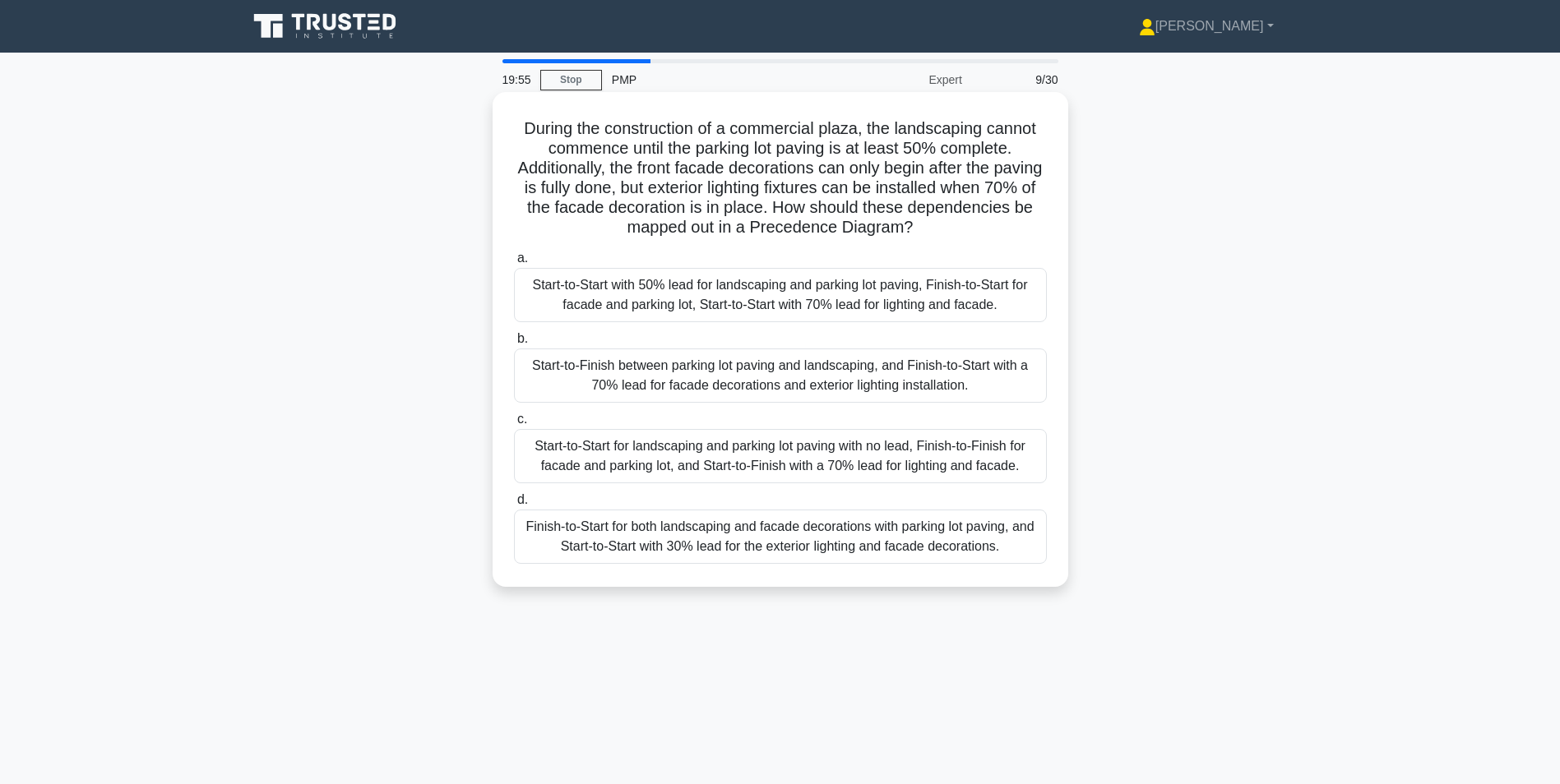
click at [677, 298] on div "Start-to-Start with 50% lead for landscaping and parking lot paving, Finish-to-…" at bounding box center [780, 295] width 533 height 54
click at [514, 264] on input "a. Start-to-Start with 50% lead for landscaping and parking lot paving, Finish-…" at bounding box center [514, 258] width 0 height 11
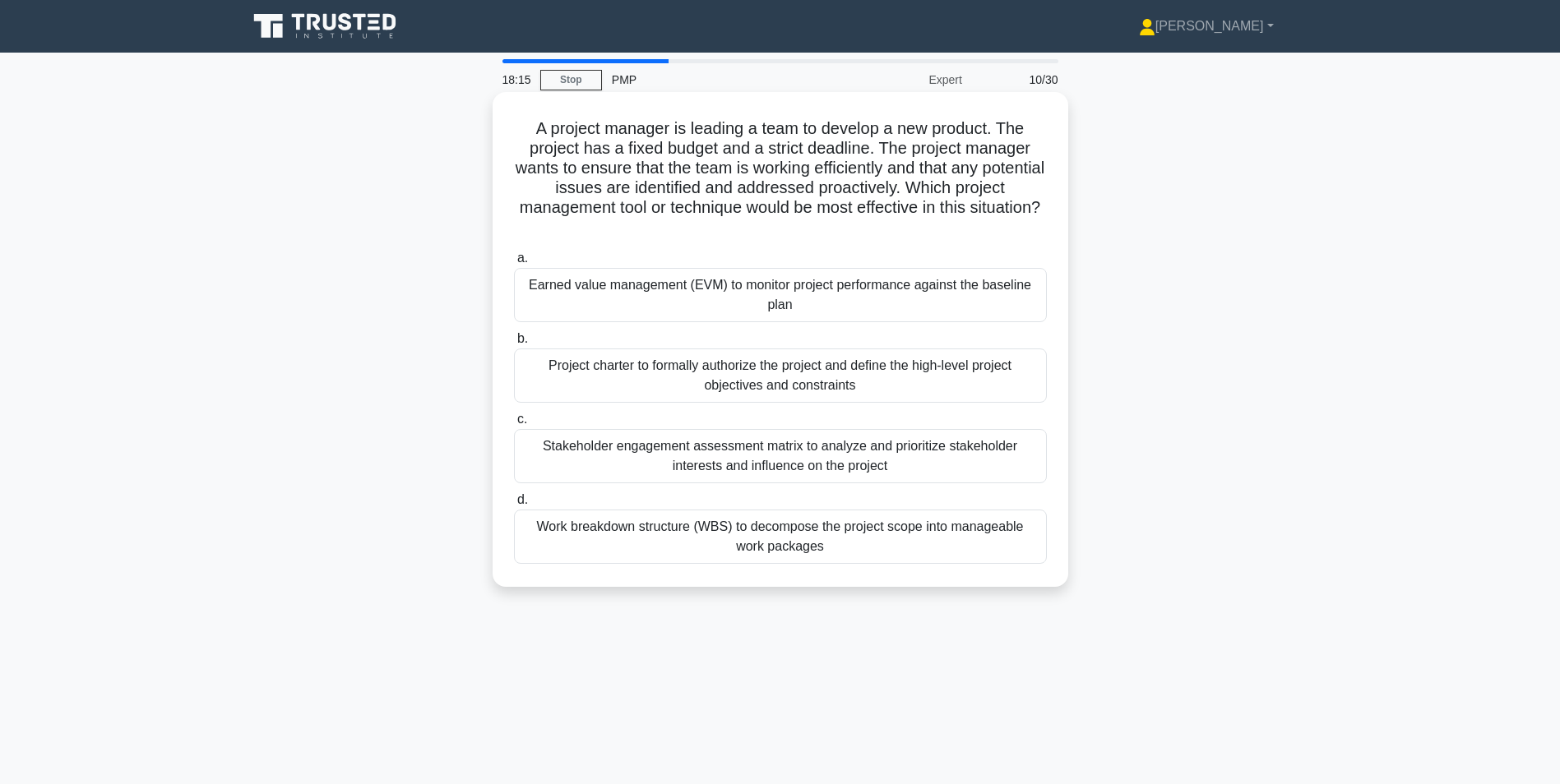
click at [704, 298] on div "Earned value management (EVM) to monitor project performance against the baseli…" at bounding box center [780, 295] width 533 height 54
click at [514, 264] on input "a. Earned value management (EVM) to monitor project performance against the bas…" at bounding box center [514, 258] width 0 height 11
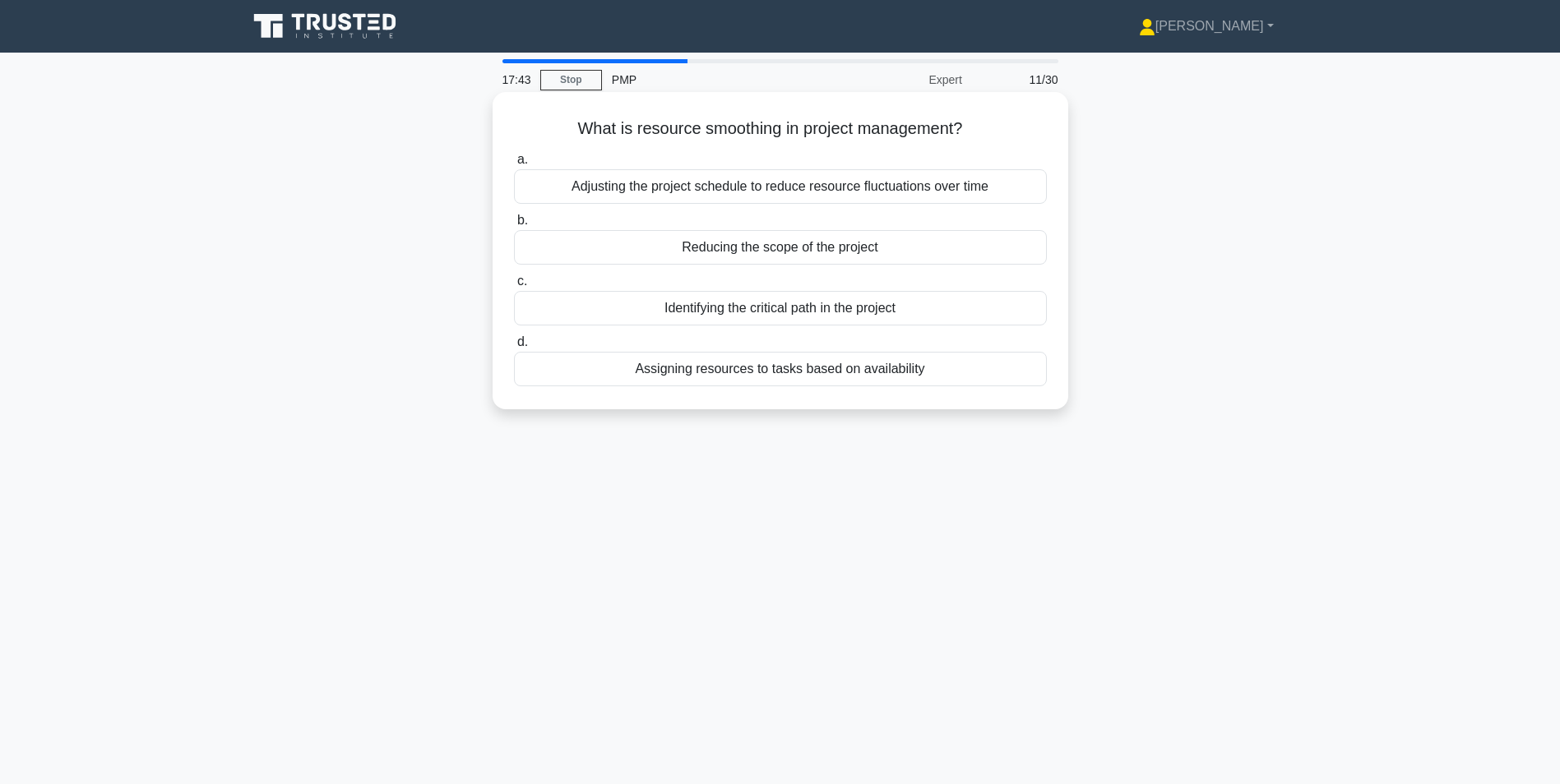
click at [755, 190] on div "Adjusting the project schedule to reduce resource fluctuations over time" at bounding box center [780, 187] width 533 height 35
click at [514, 165] on input "a. Adjusting the project schedule to reduce resource fluctuations over time" at bounding box center [514, 159] width 0 height 11
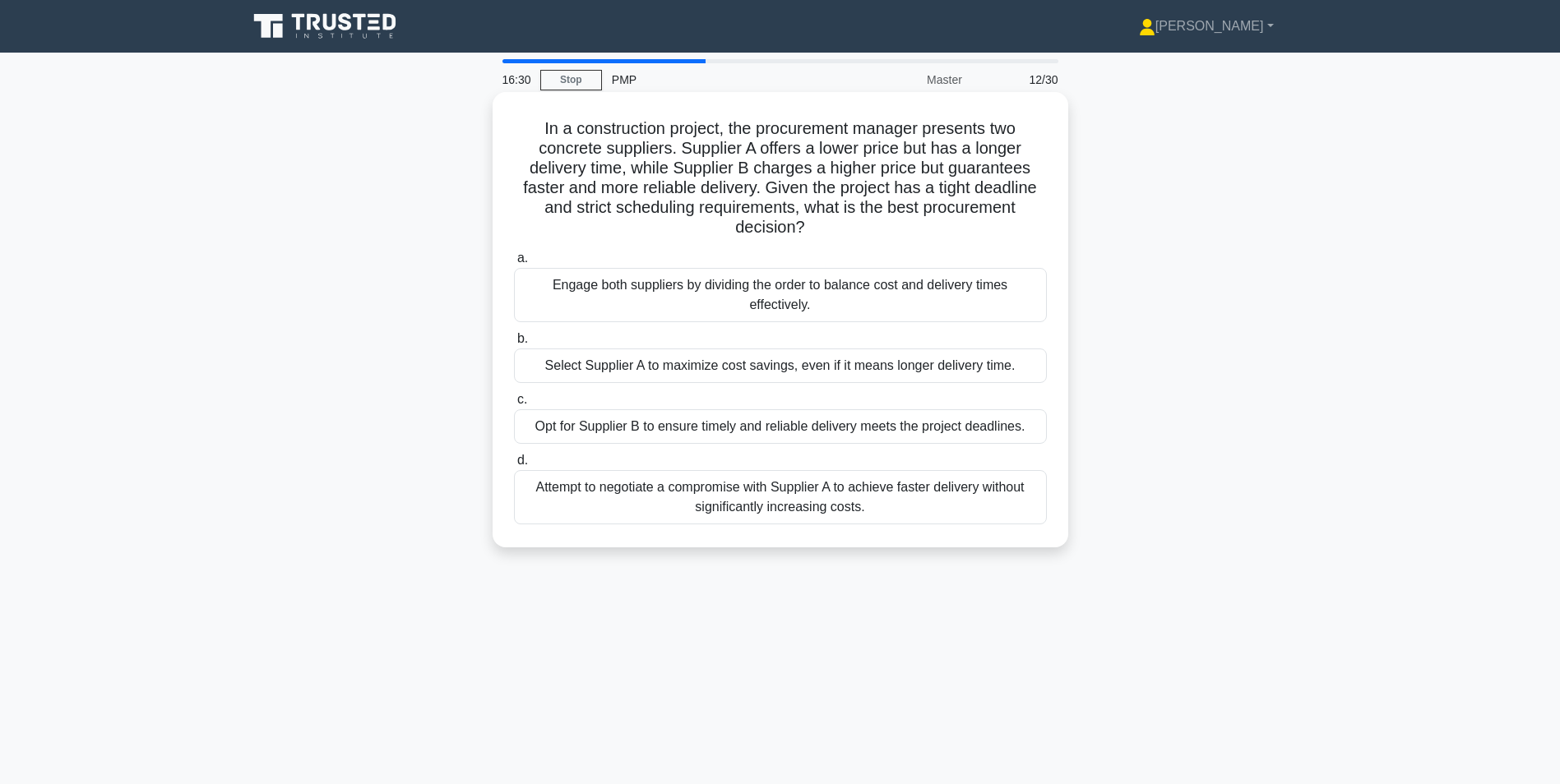
click at [795, 493] on div "Attempt to negotiate a compromise with Supplier A to achieve faster delivery wi…" at bounding box center [780, 498] width 533 height 54
click at [514, 466] on input "d. Attempt to negotiate a compromise with Supplier A to achieve faster delivery…" at bounding box center [514, 460] width 0 height 11
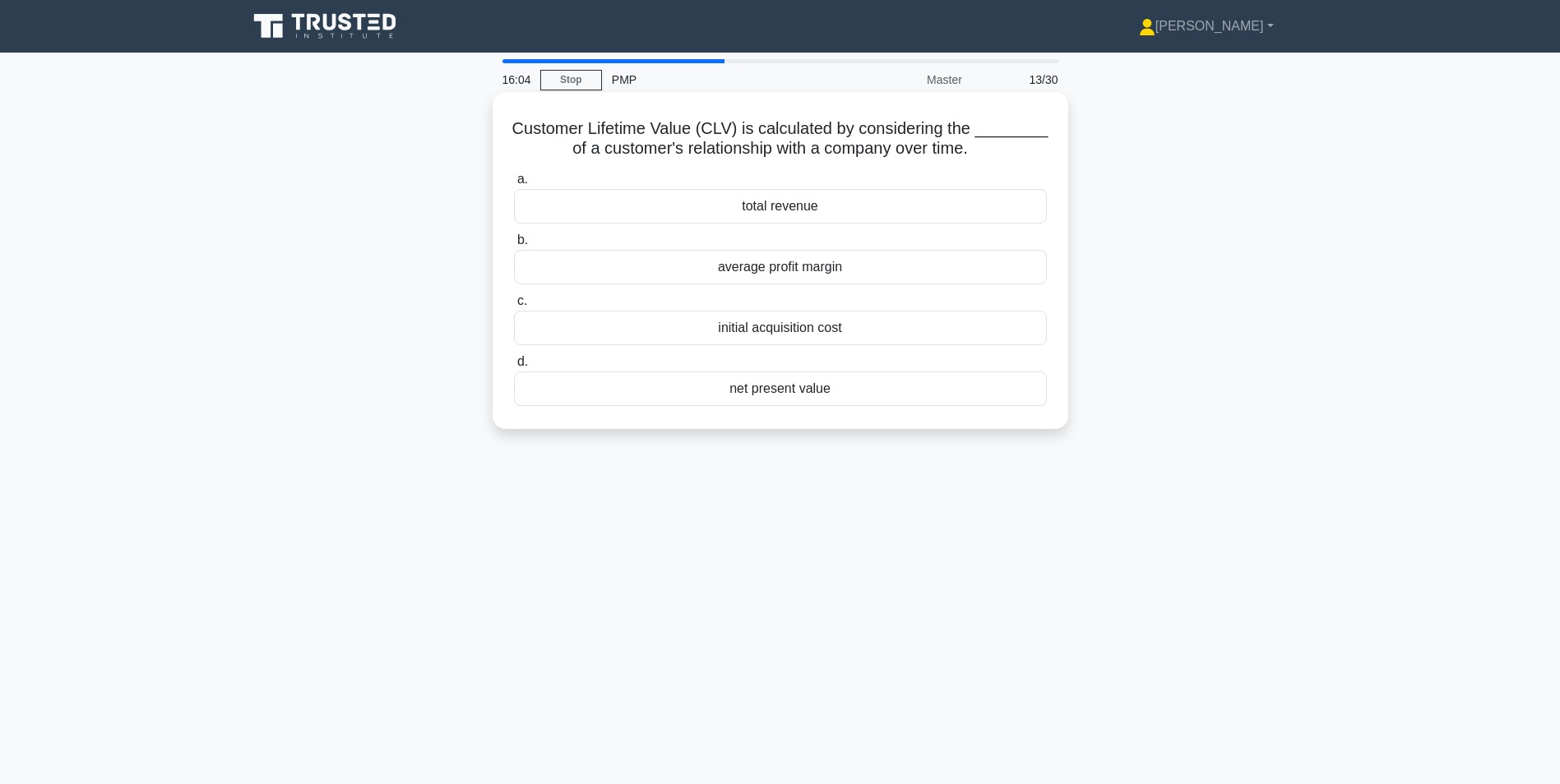
click at [812, 393] on div "net present value" at bounding box center [780, 389] width 533 height 35
click at [514, 367] on input "d. net present value" at bounding box center [514, 362] width 0 height 11
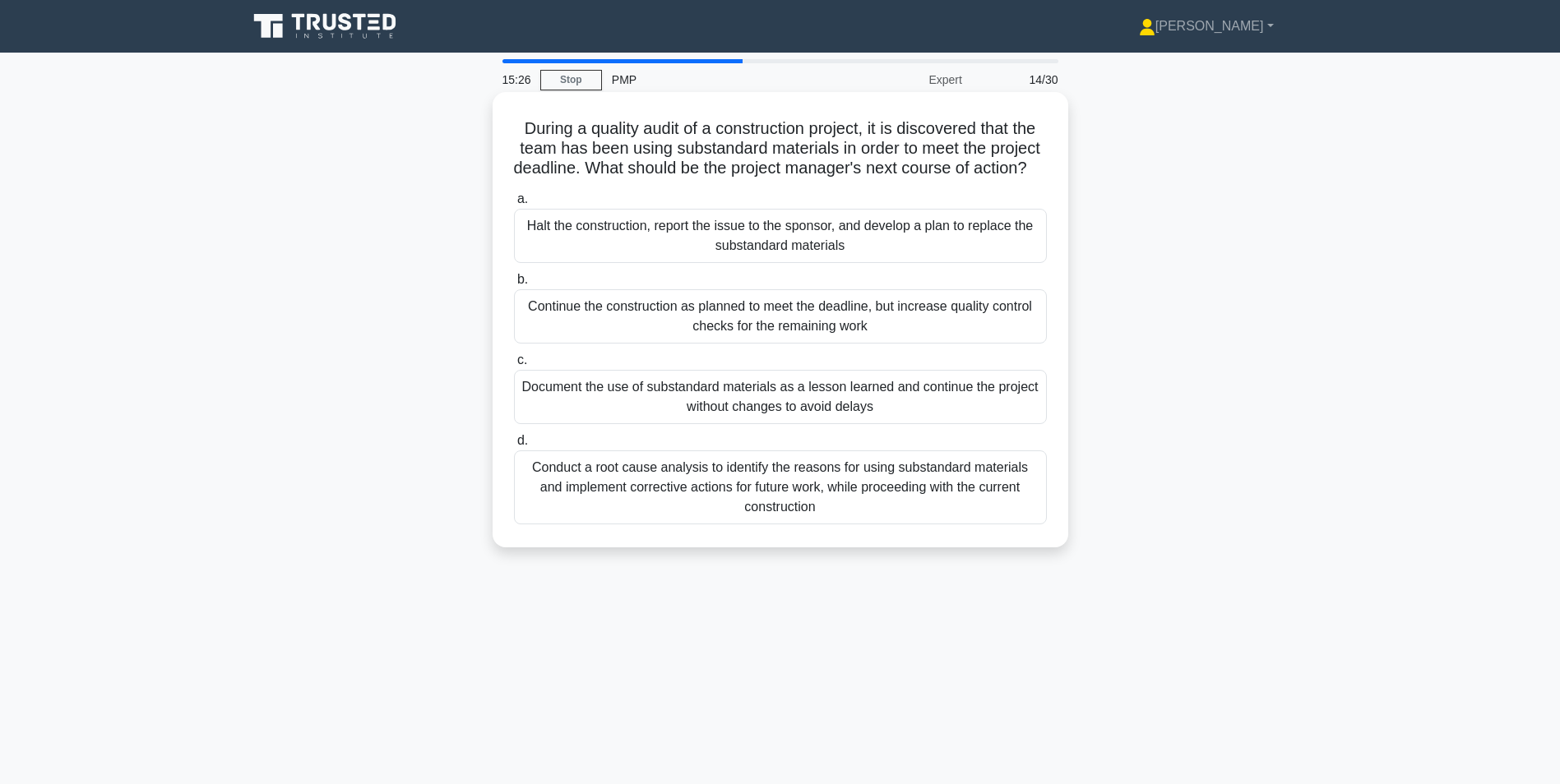
click at [807, 259] on div "Halt the construction, report the issue to the sponsor, and develop a plan to r…" at bounding box center [780, 236] width 533 height 54
click at [514, 204] on input "a. Halt the construction, report the issue to the sponsor, and develop a plan t…" at bounding box center [514, 199] width 0 height 11
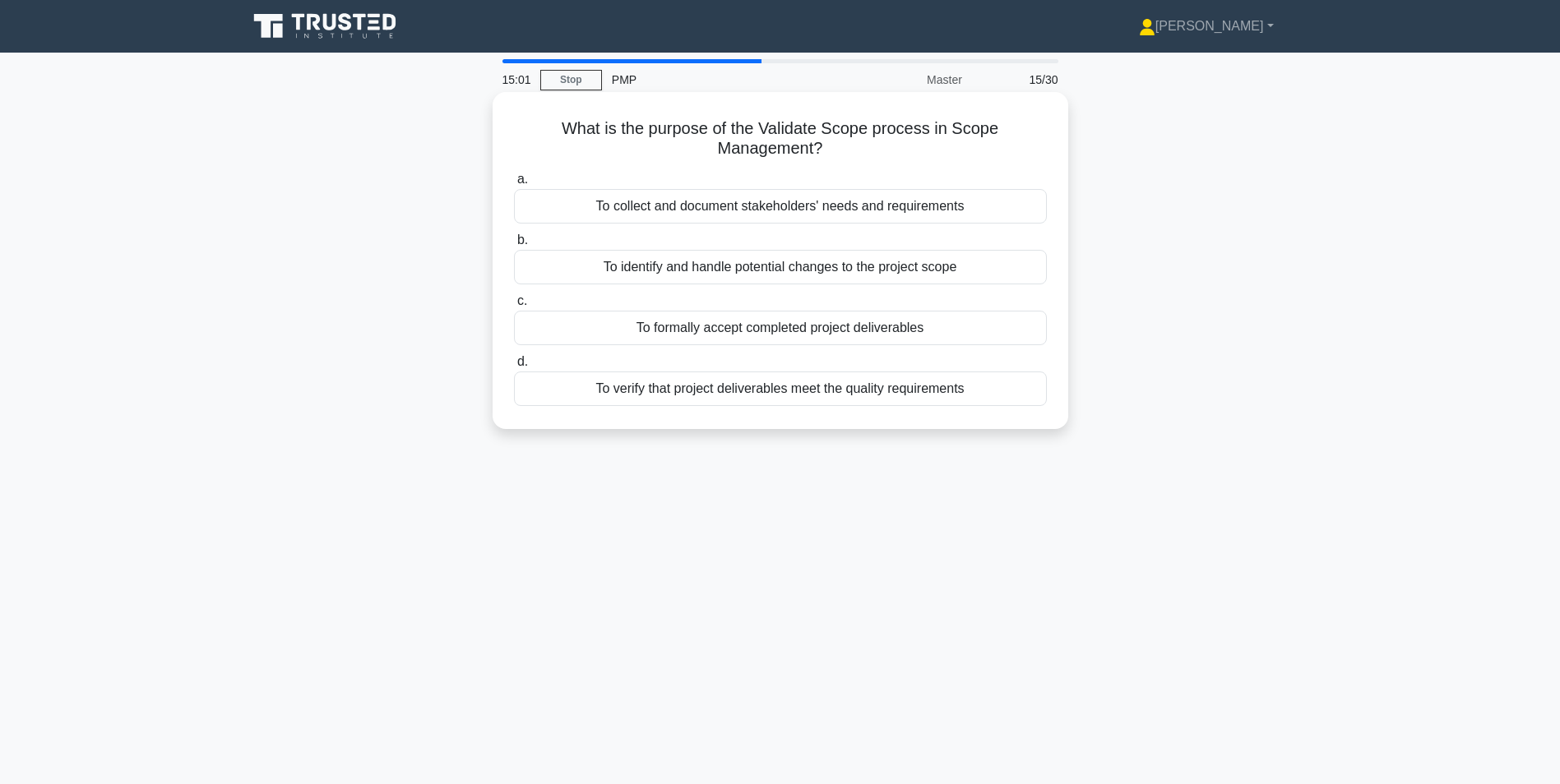
click at [750, 390] on div "To verify that project deliverables meet the quality requirements" at bounding box center [780, 389] width 533 height 35
click at [514, 367] on input "d. To verify that project deliverables meet the quality requirements" at bounding box center [514, 362] width 0 height 11
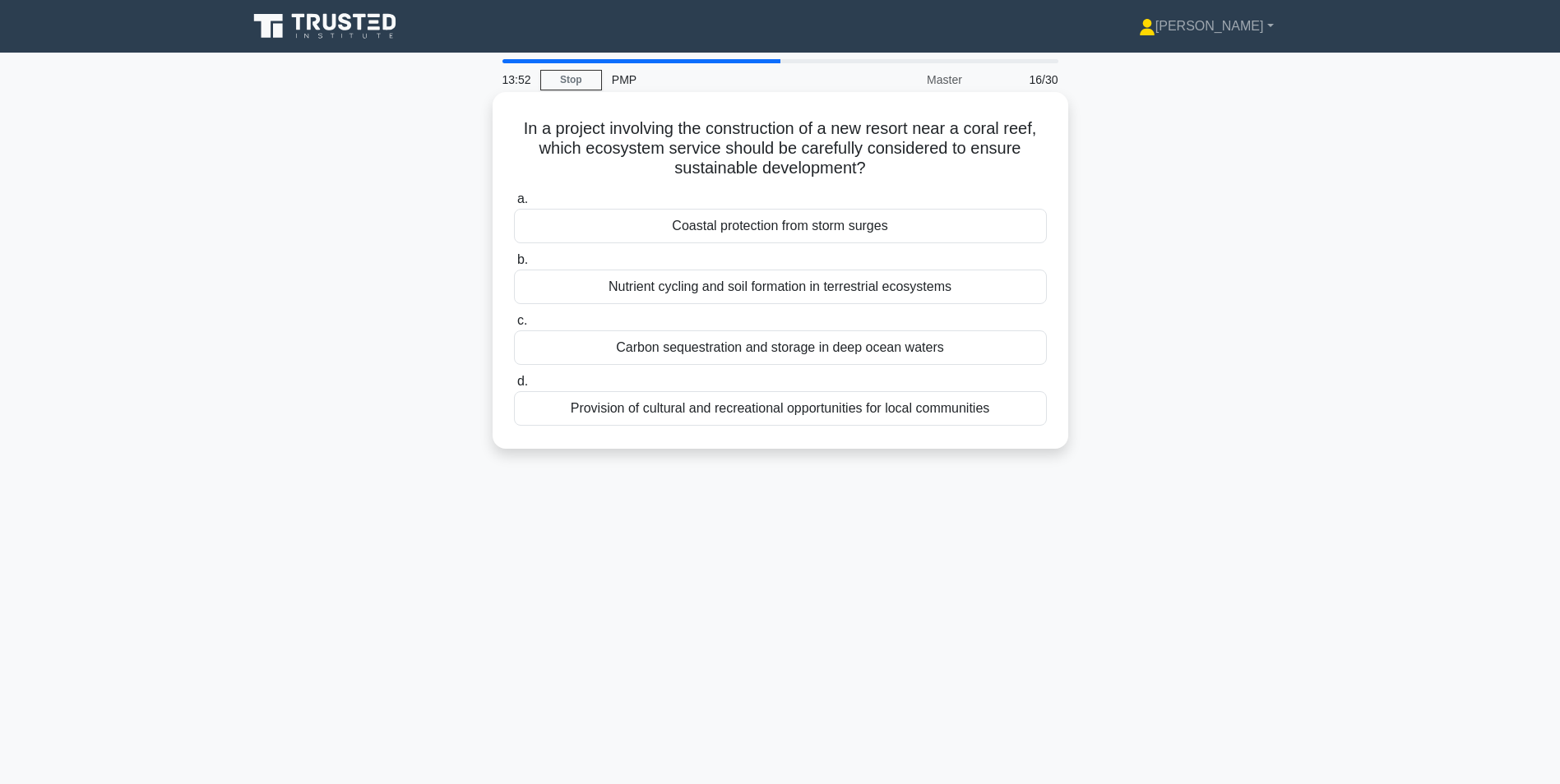
click at [762, 230] on div "Coastal protection from storm surges" at bounding box center [780, 227] width 533 height 35
click at [514, 204] on input "a. Coastal protection from storm surges" at bounding box center [514, 199] width 0 height 11
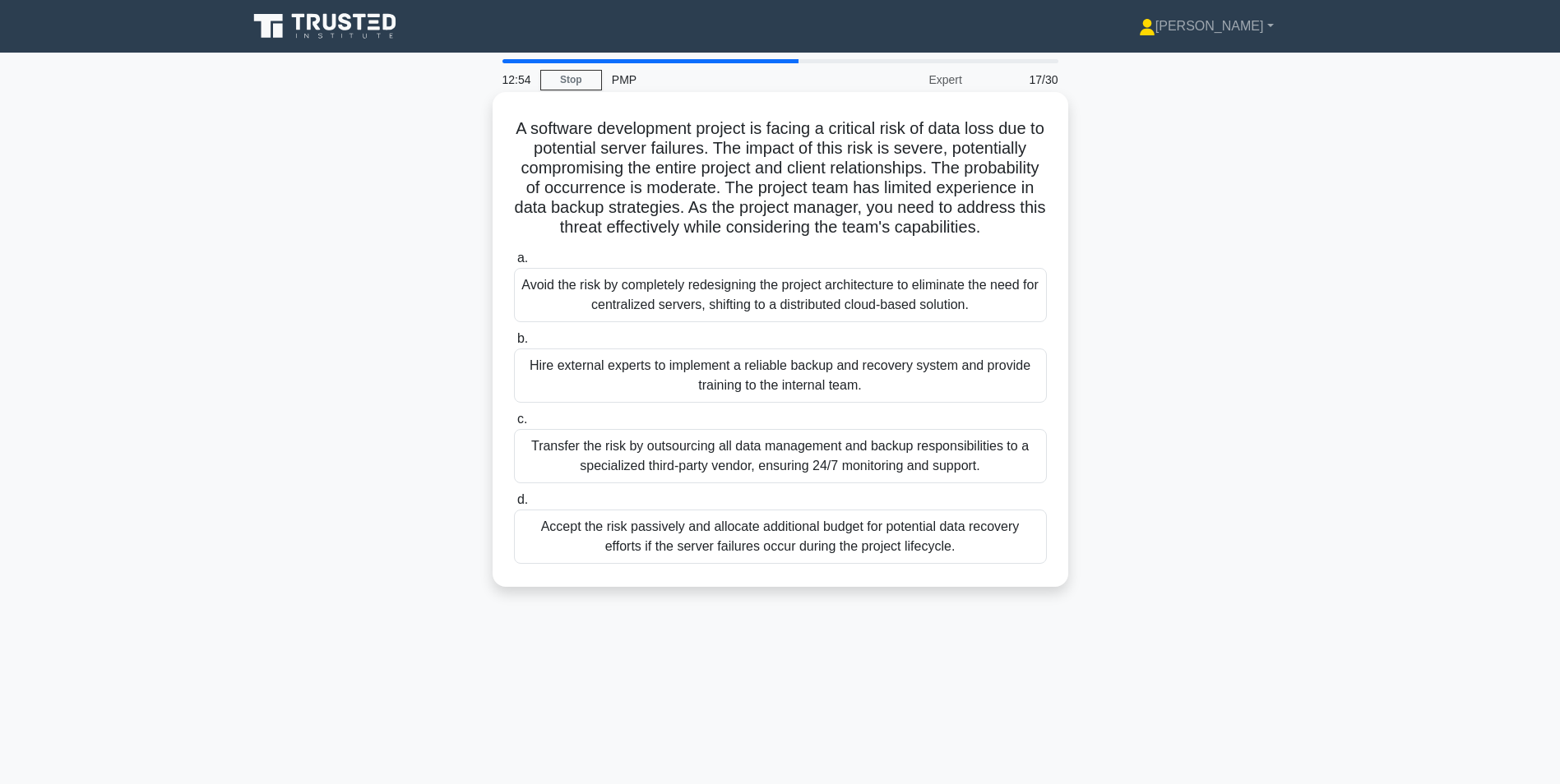
click at [802, 477] on div "Transfer the risk by outsourcing all data management and backup responsibilitie…" at bounding box center [780, 456] width 533 height 54
click at [514, 425] on input "c. Transfer the risk by outsourcing all data management and backup responsibili…" at bounding box center [514, 419] width 0 height 11
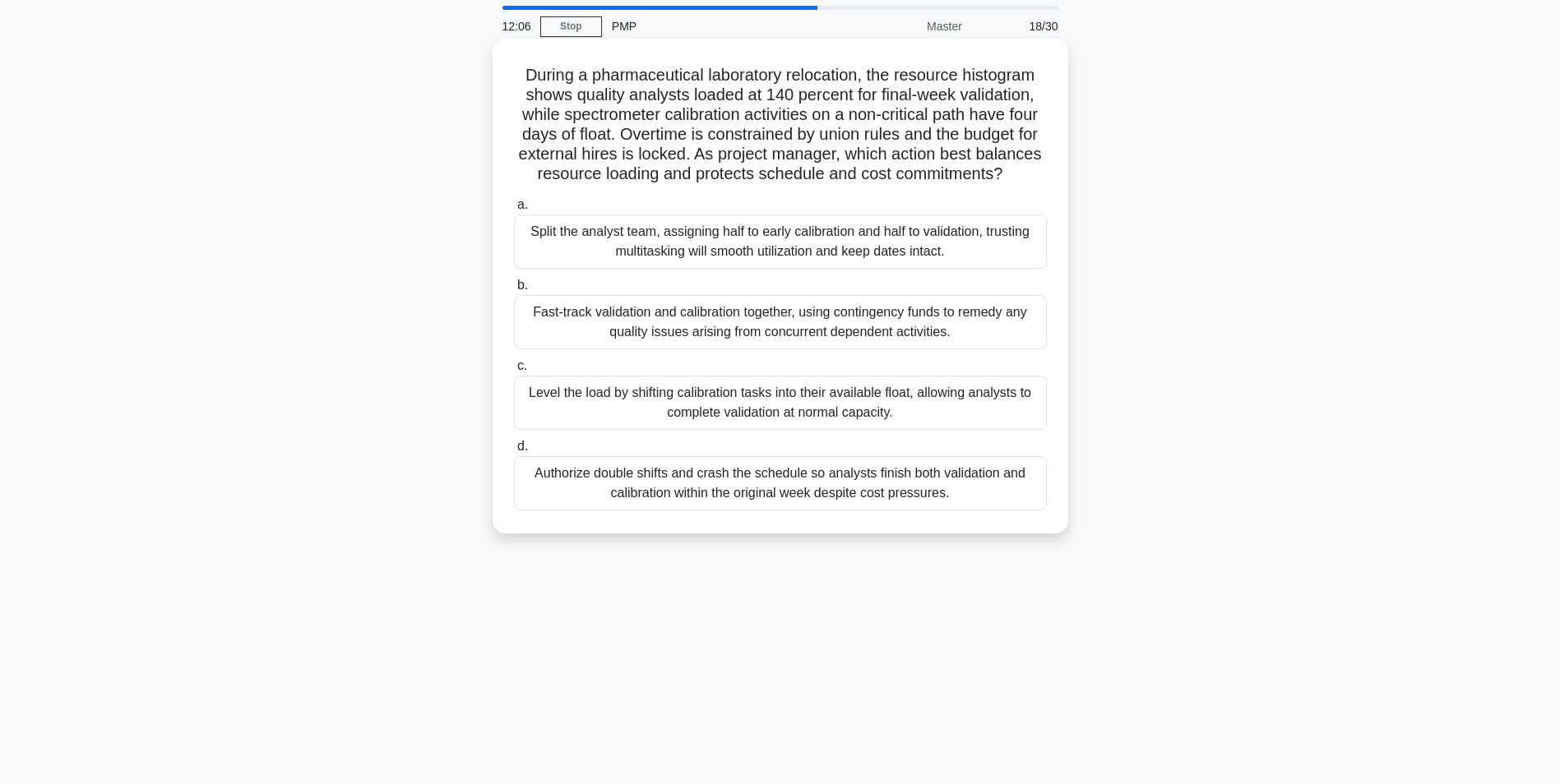
scroll to position [82, 0]
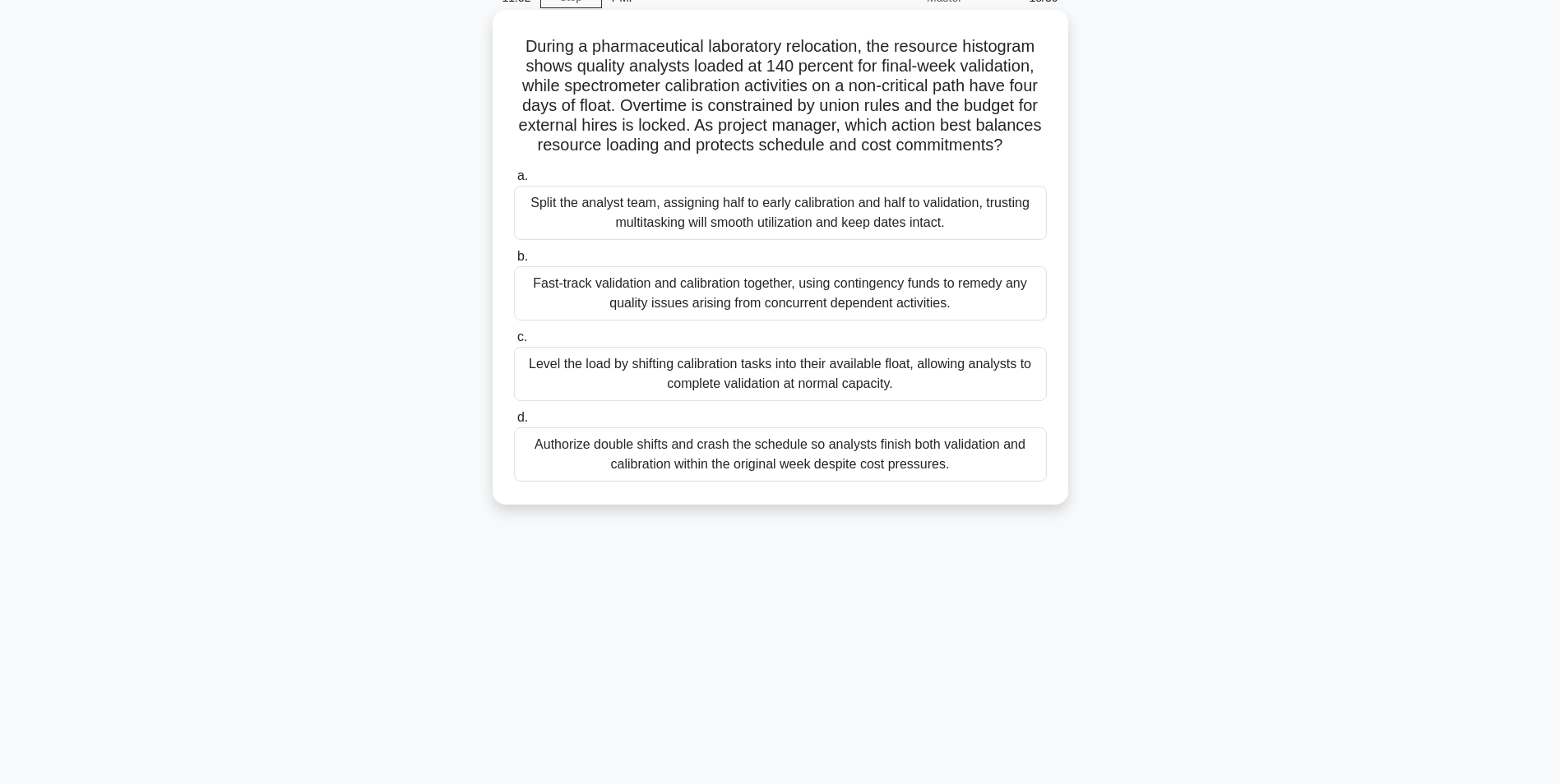
click at [765, 393] on div "Level the load by shifting calibration tasks into their available float, allowi…" at bounding box center [780, 374] width 533 height 54
click at [514, 342] on input "c. Level the load by shifting calibration tasks into their available float, all…" at bounding box center [514, 337] width 0 height 11
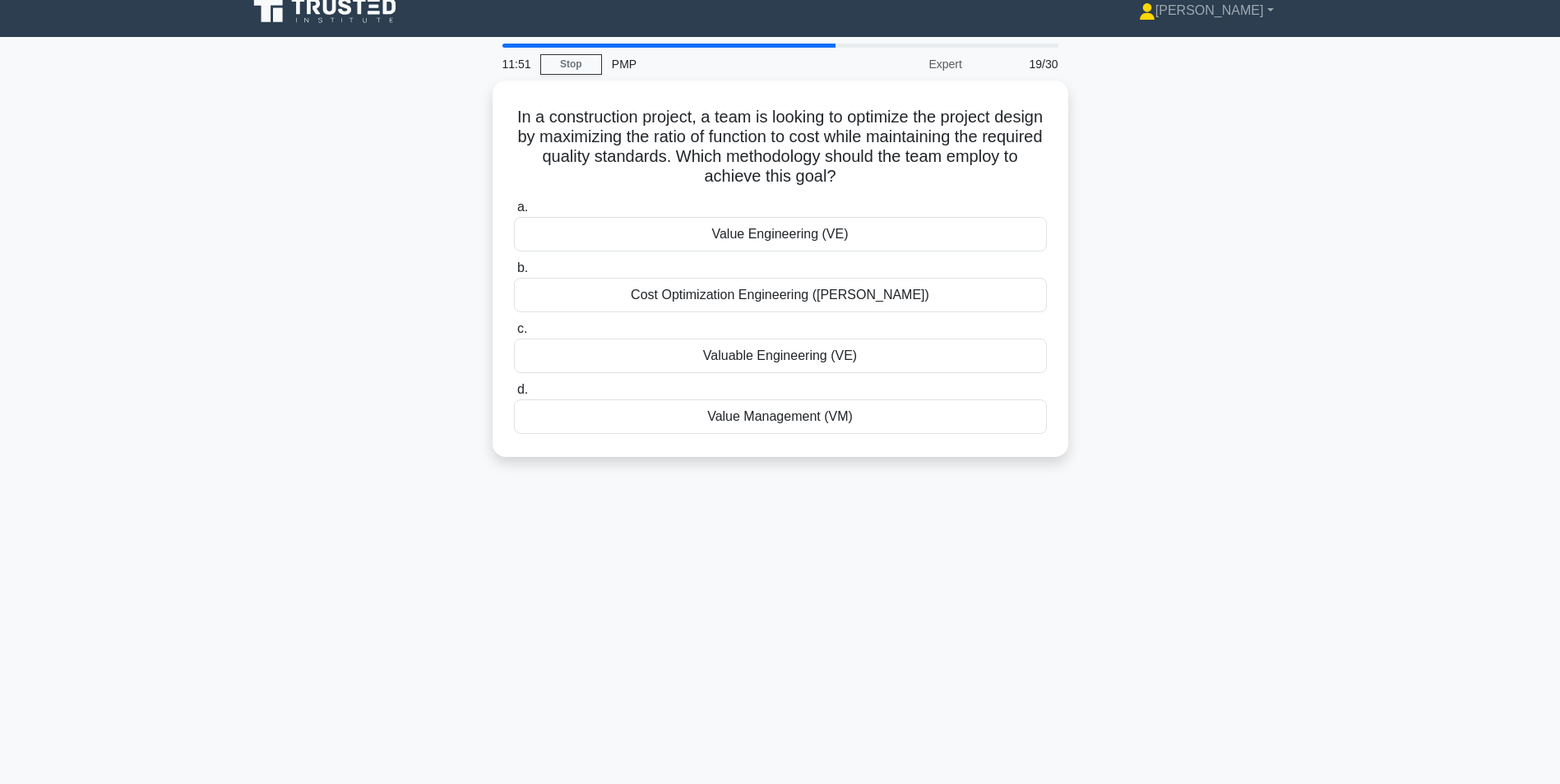
scroll to position [0, 0]
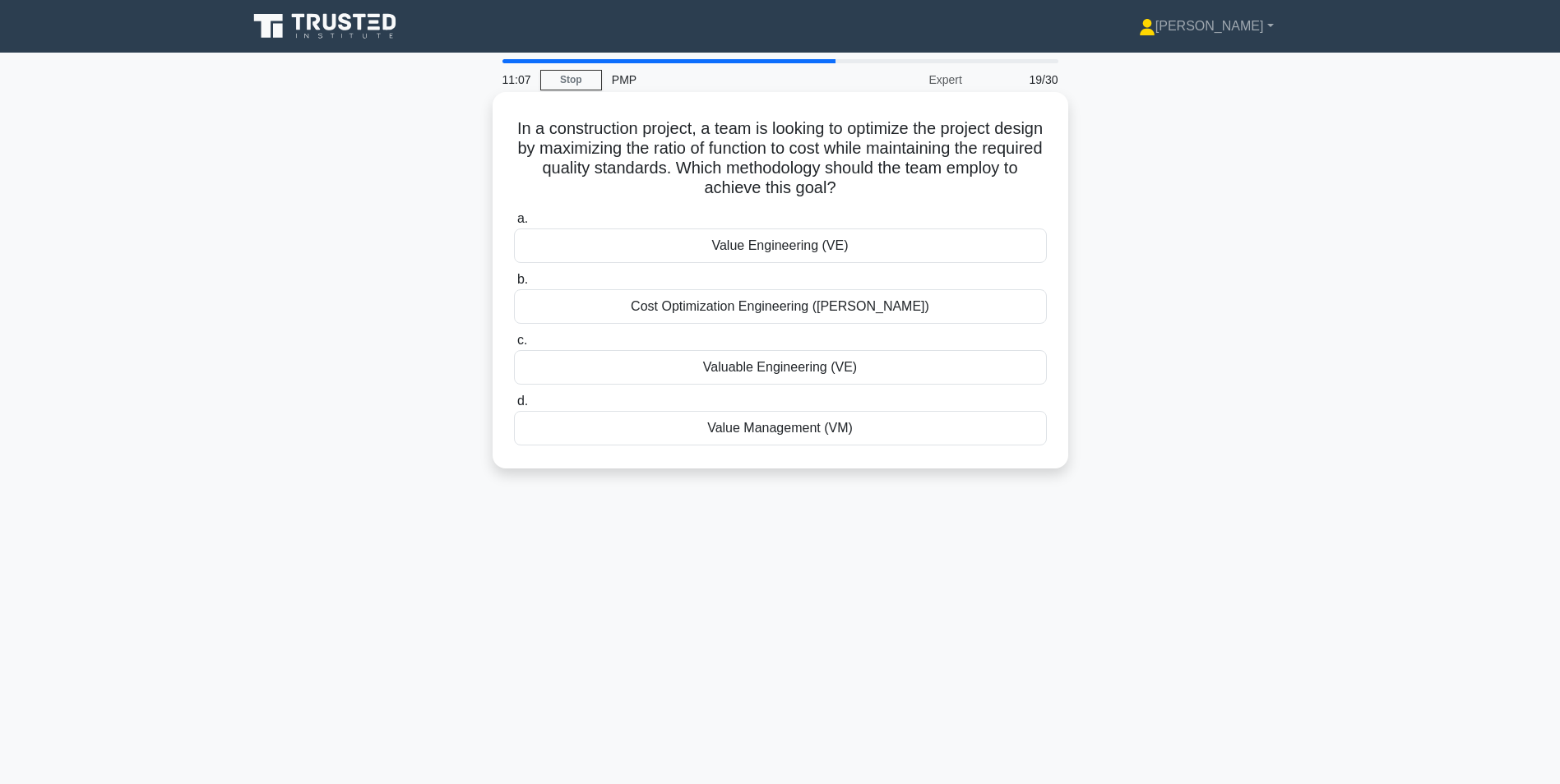
click at [766, 310] on div "Cost Optimization Engineering (COE)" at bounding box center [780, 307] width 533 height 35
click at [514, 285] on input "b. Cost Optimization Engineering (COE)" at bounding box center [514, 280] width 0 height 11
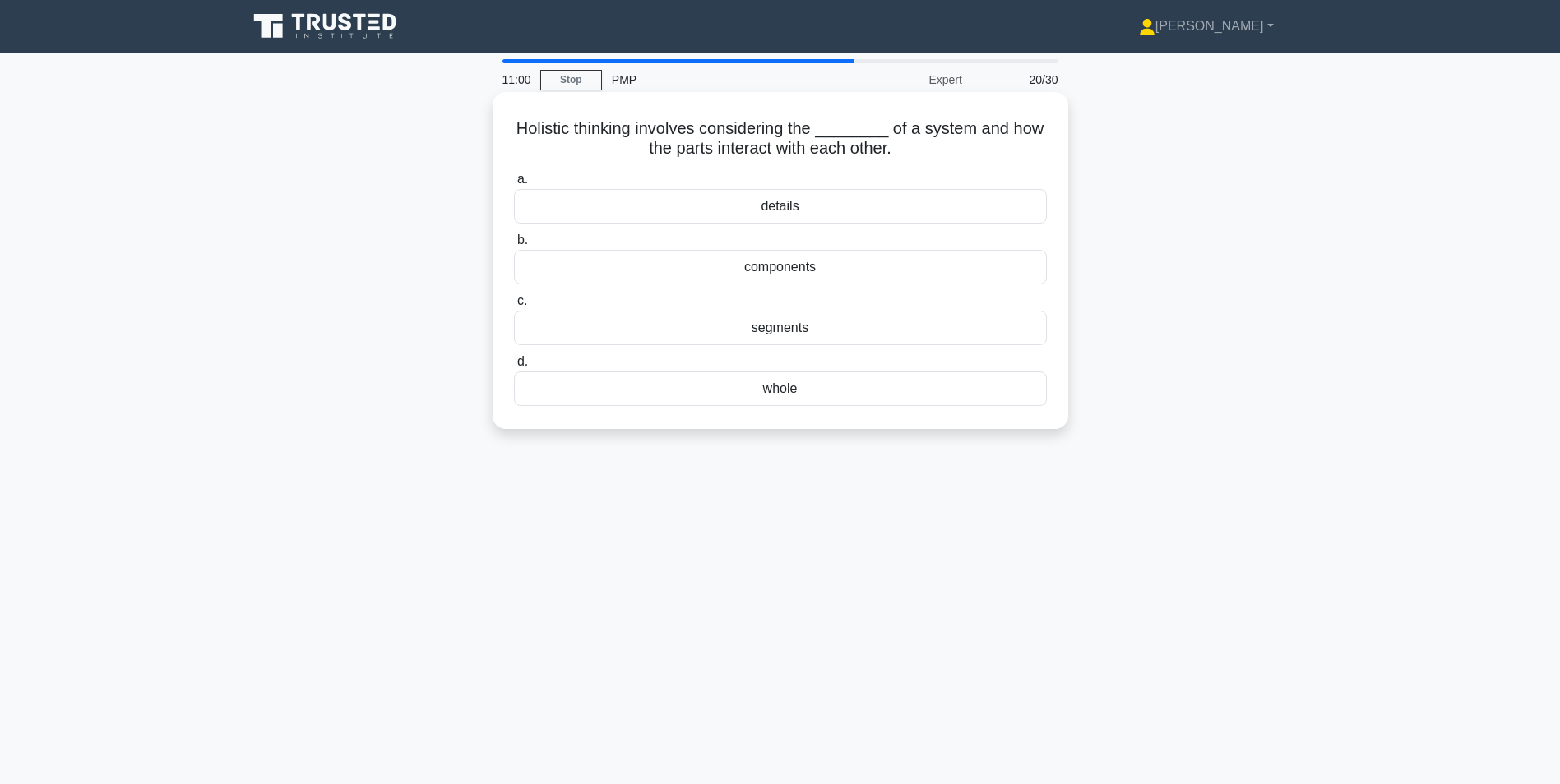
click at [789, 388] on div "whole" at bounding box center [780, 389] width 533 height 35
click at [514, 367] on input "d. whole" at bounding box center [514, 362] width 0 height 11
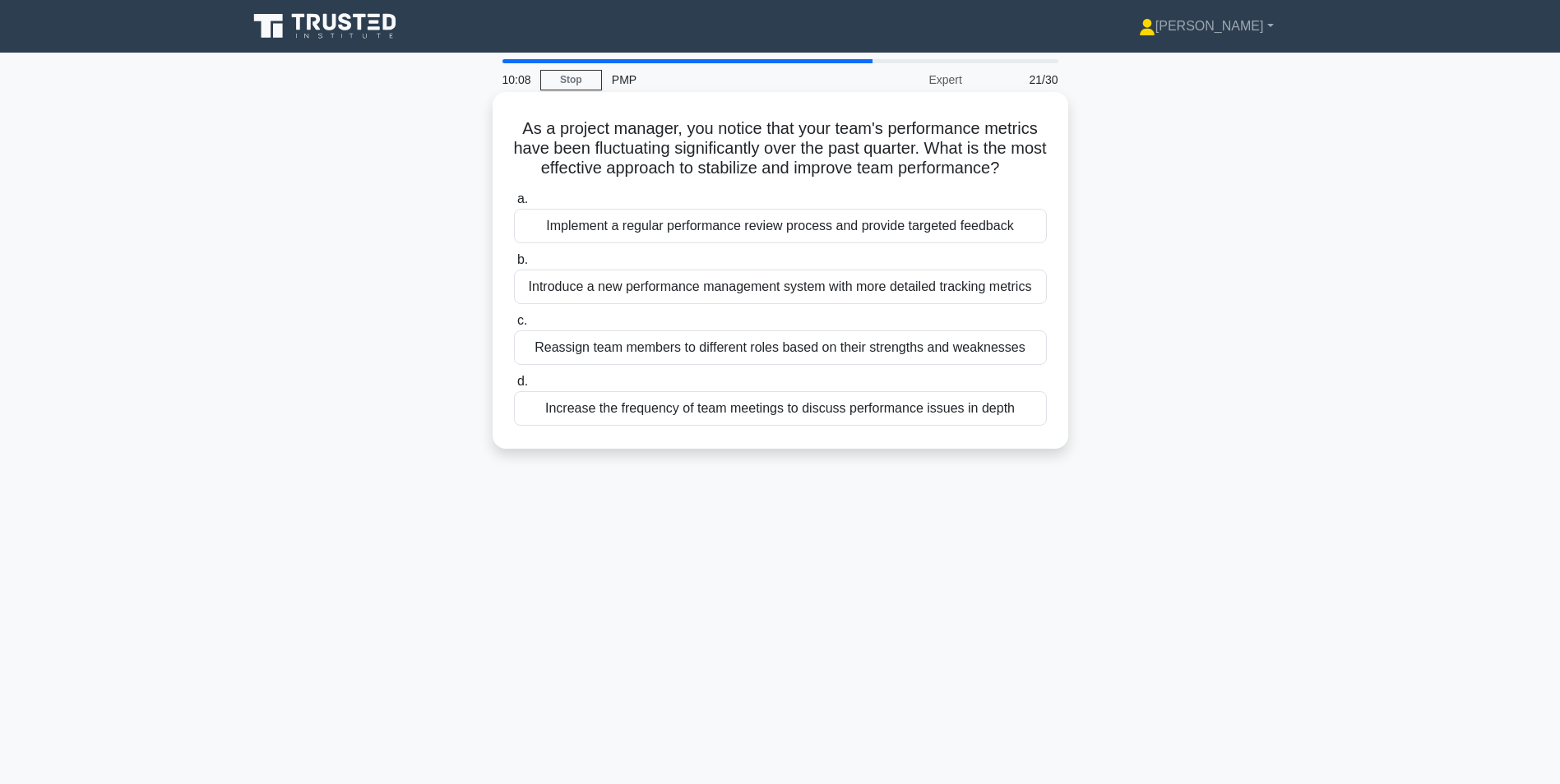
click at [672, 243] on div "Implement a regular performance review process and provide targeted feedback" at bounding box center [780, 227] width 533 height 35
click at [514, 204] on input "a. Implement a regular performance review process and provide targeted feedback" at bounding box center [514, 199] width 0 height 11
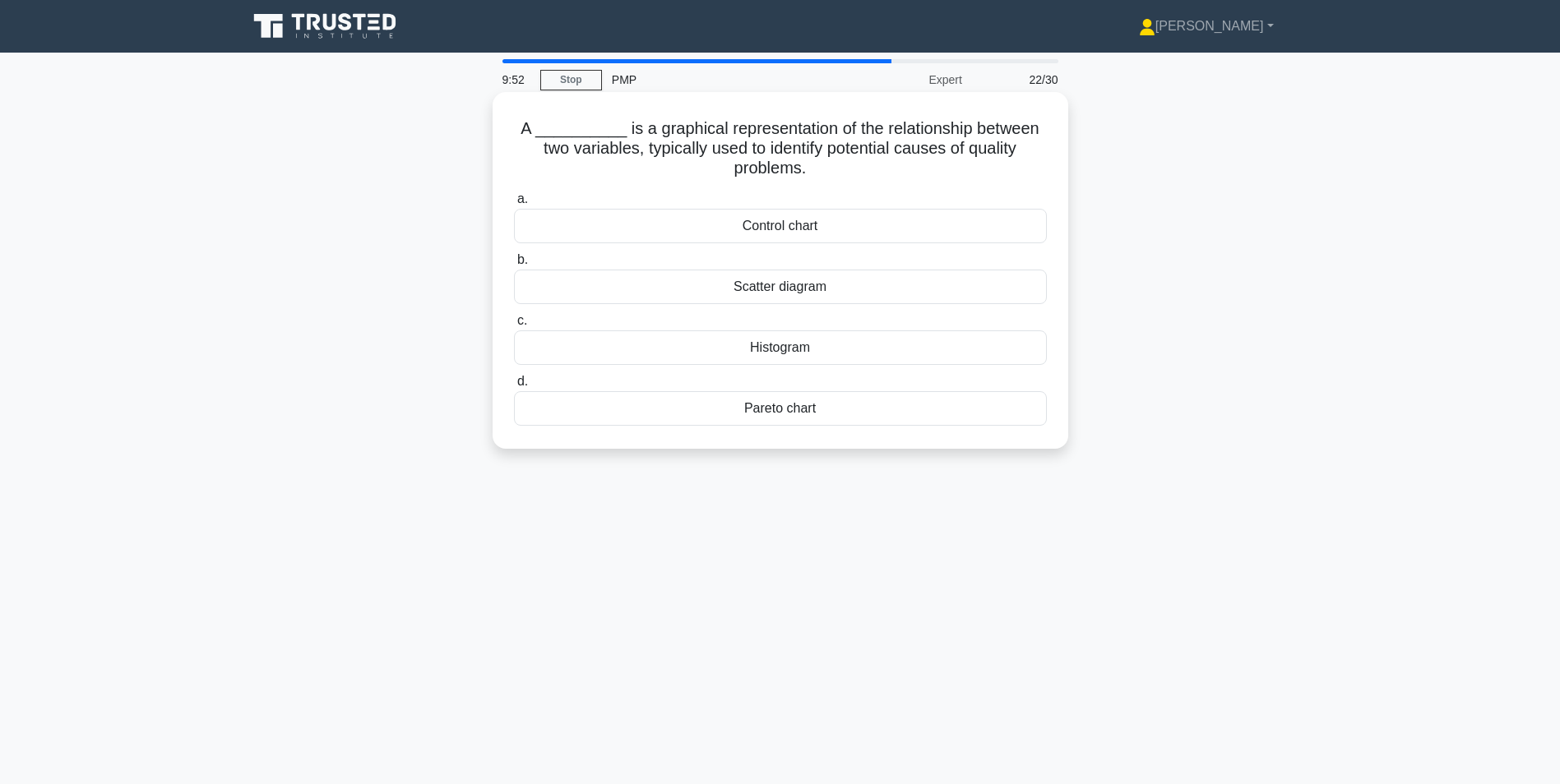
click at [800, 288] on div "Scatter diagram" at bounding box center [780, 287] width 533 height 35
click at [514, 265] on input "b. Scatter diagram" at bounding box center [514, 259] width 0 height 11
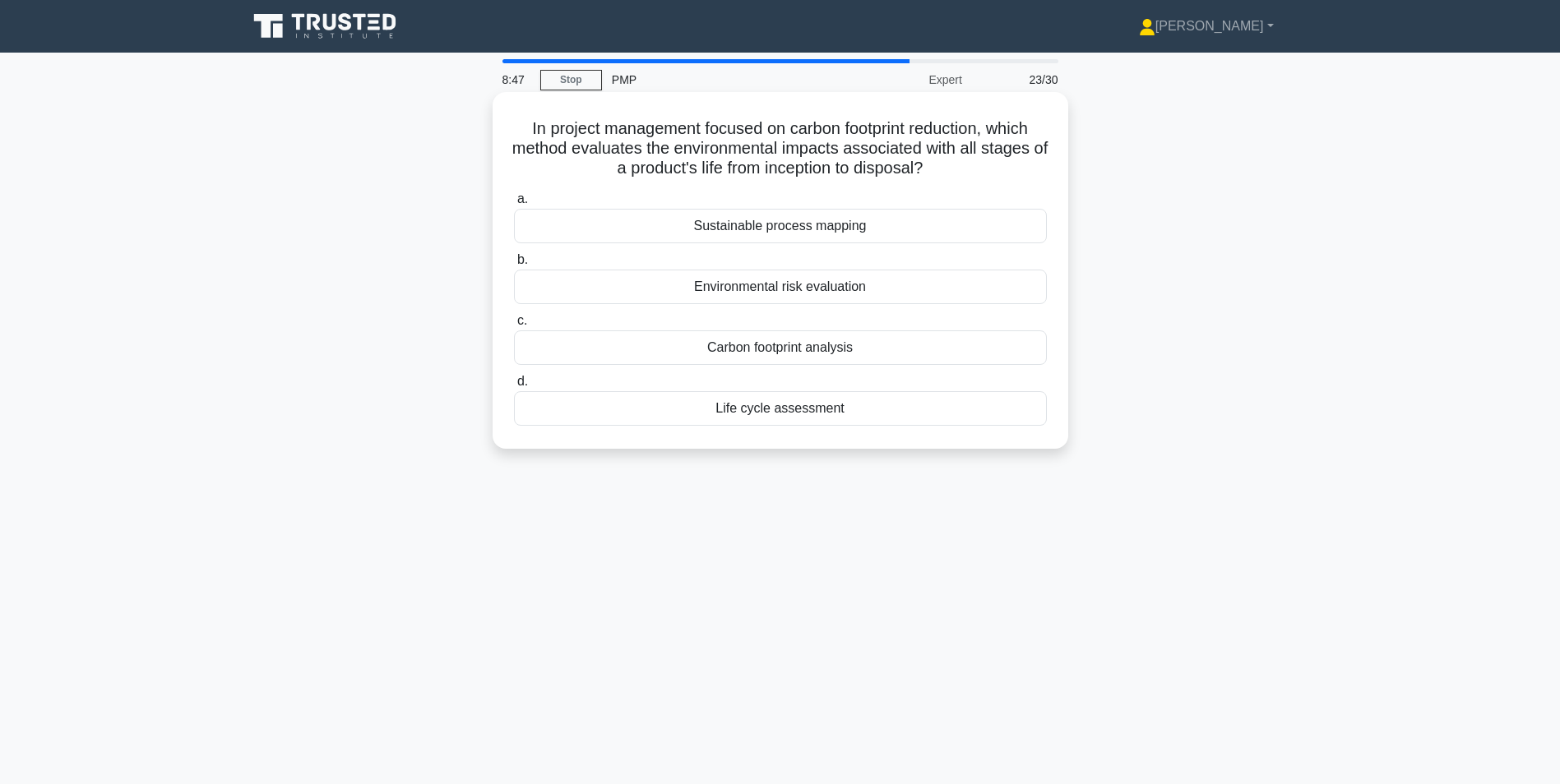
click at [818, 351] on div "Carbon footprint analysis" at bounding box center [780, 348] width 533 height 35
click at [514, 326] on input "c. Carbon footprint analysis" at bounding box center [514, 320] width 0 height 11
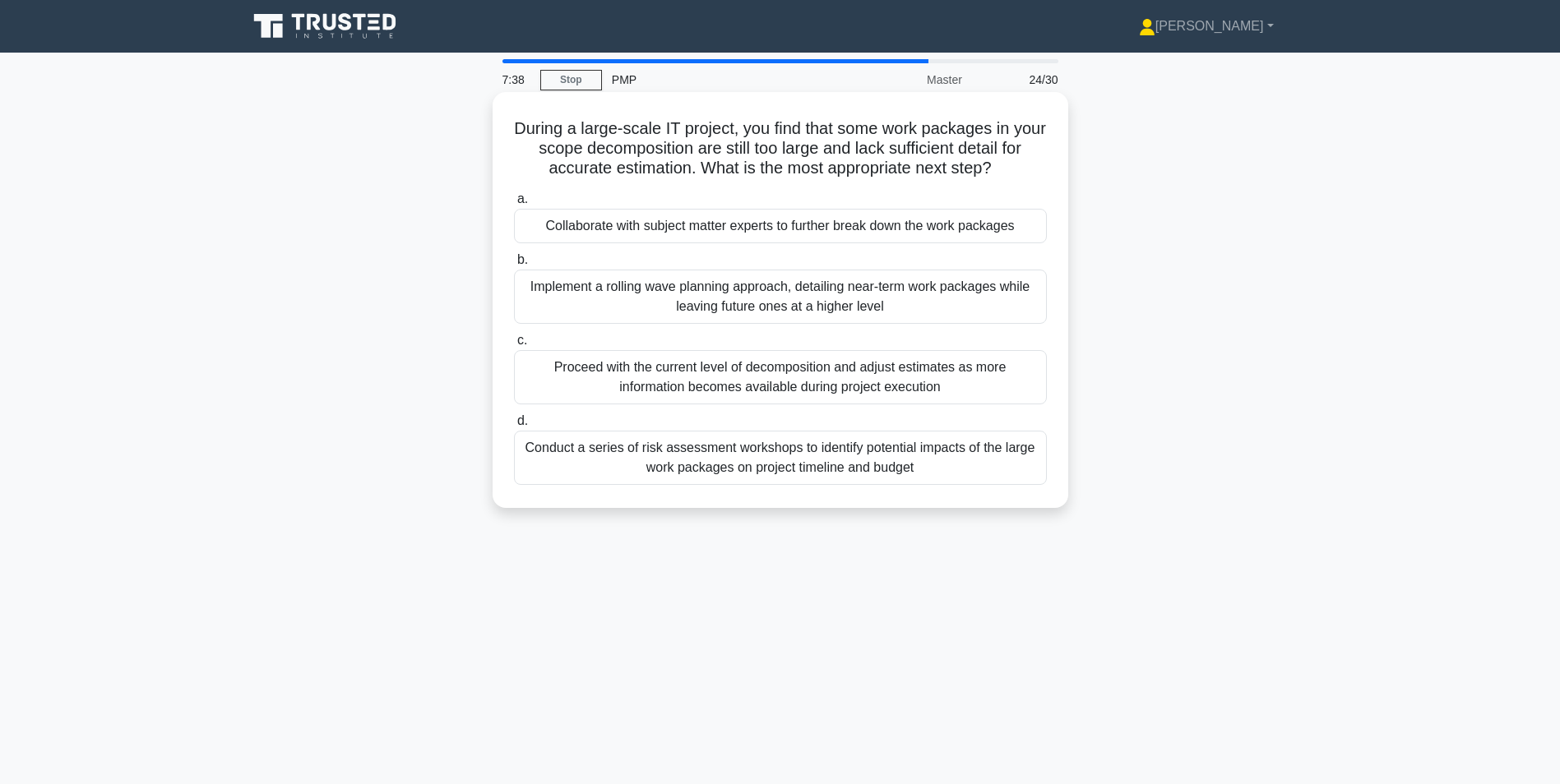
click at [760, 226] on div "Collaborate with subject matter experts to further break down the work packages" at bounding box center [780, 227] width 533 height 35
click at [514, 204] on input "a. Collaborate with subject matter experts to further break down the work packa…" at bounding box center [514, 199] width 0 height 11
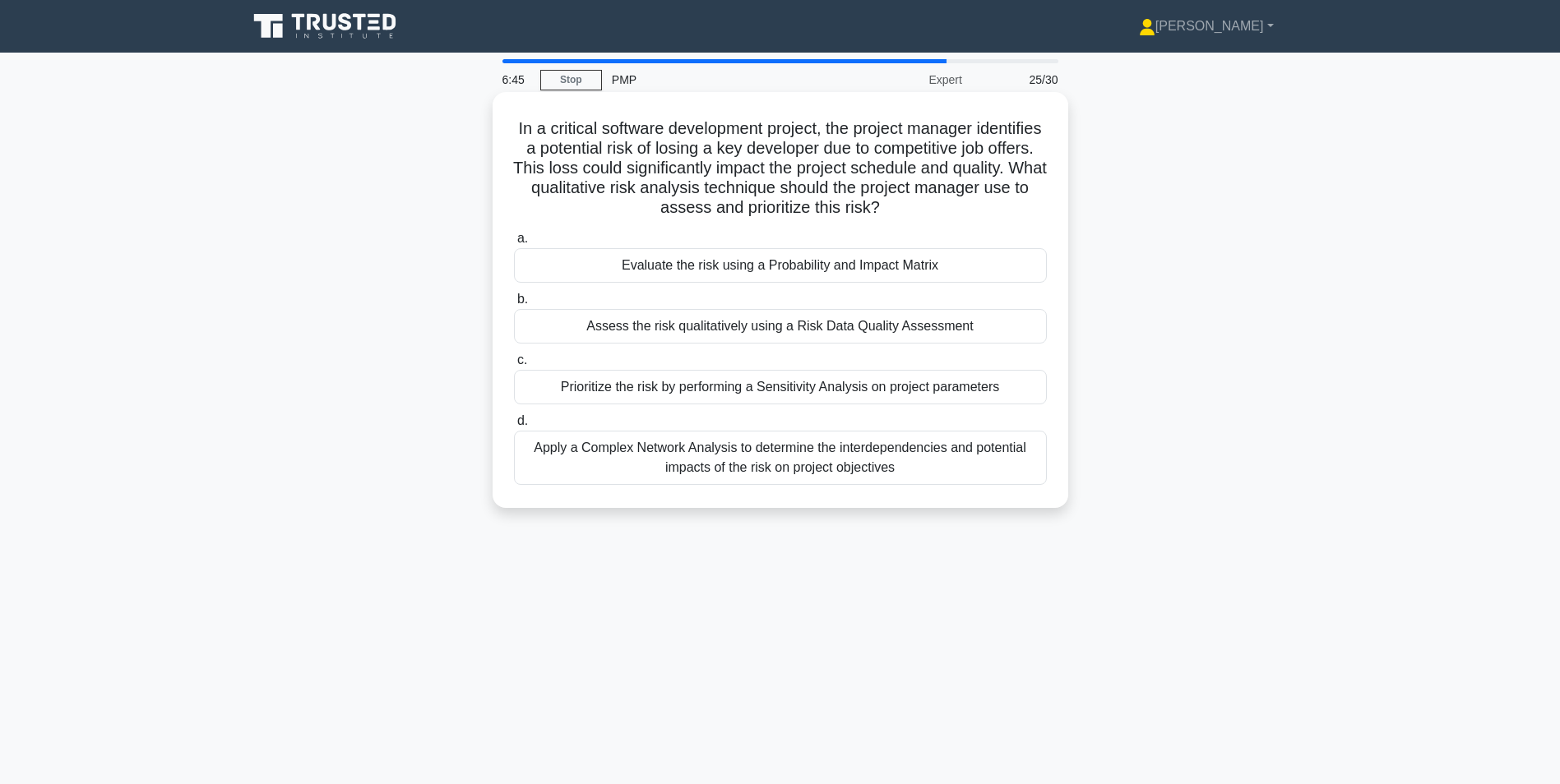
click at [879, 462] on div "Apply a Complex Network Analysis to determine the interdependencies and potenti…" at bounding box center [780, 458] width 533 height 54
click at [514, 426] on input "d. Apply a Complex Network Analysis to determine the interdependencies and pote…" at bounding box center [514, 420] width 0 height 11
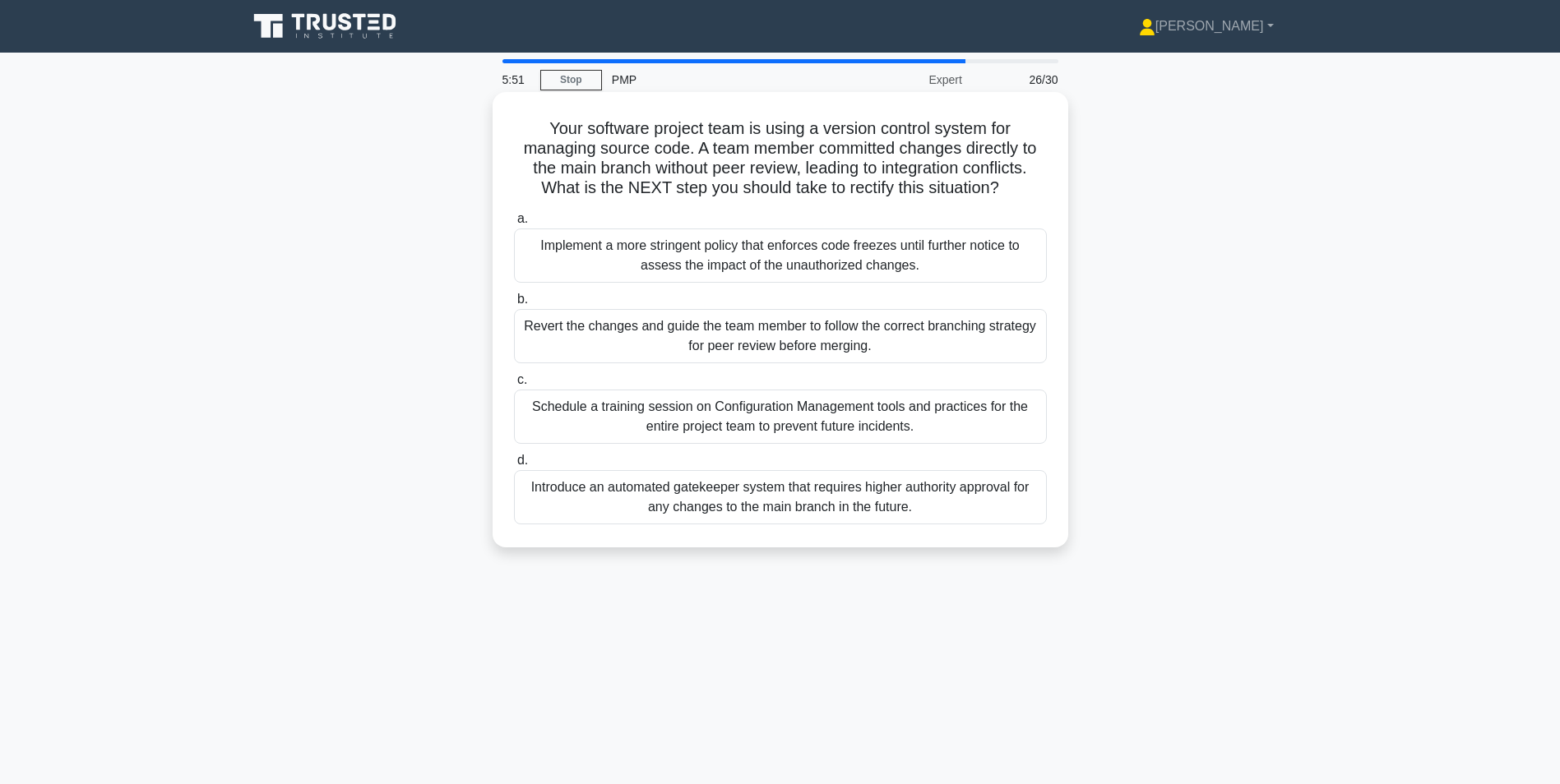
click at [837, 502] on div "Introduce an automated gatekeeper system that requires higher authority approva…" at bounding box center [780, 498] width 533 height 54
click at [514, 466] on input "d. Introduce an automated gatekeeper system that requires higher authority appr…" at bounding box center [514, 460] width 0 height 11
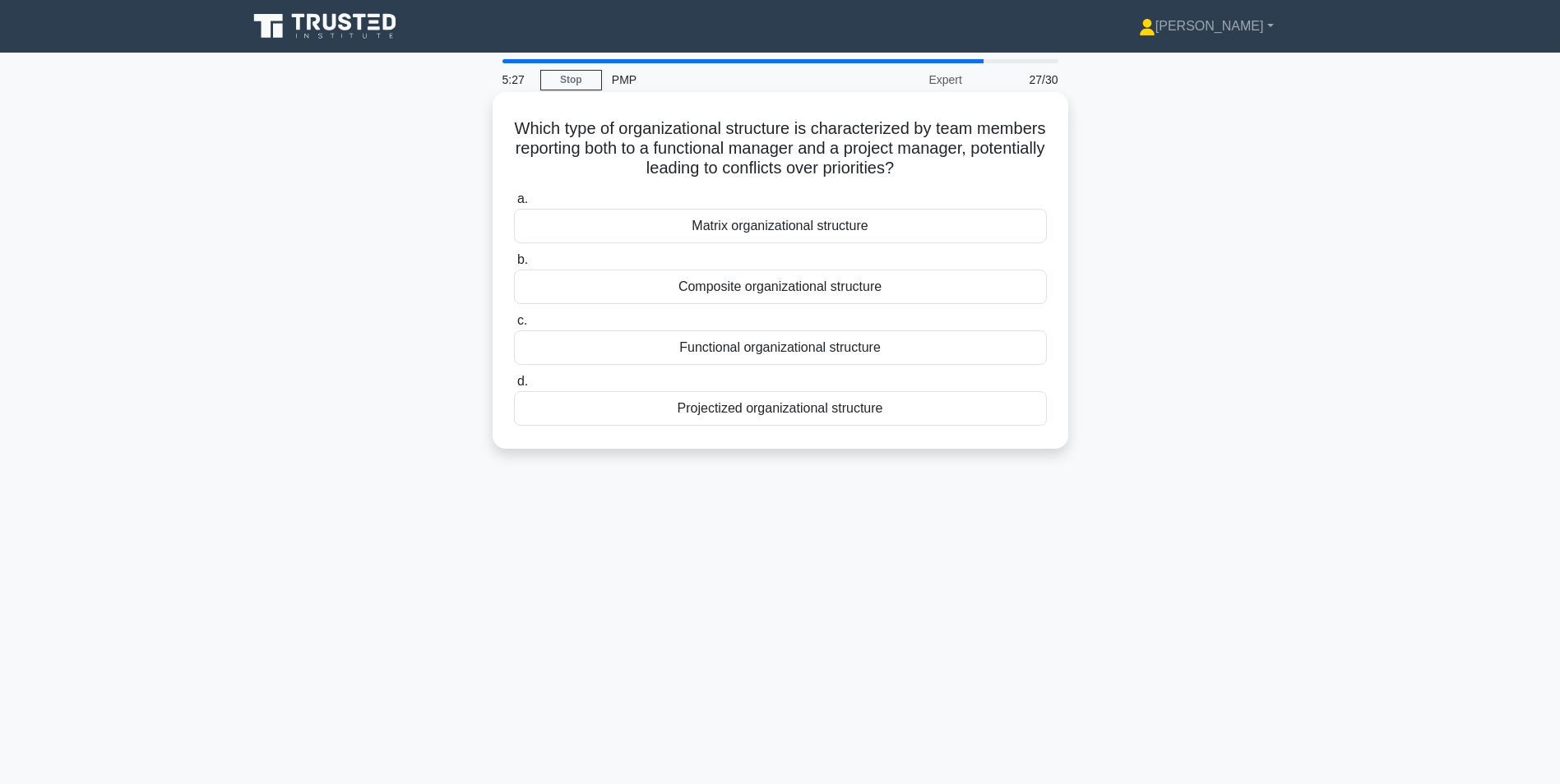
click at [766, 222] on div "Matrix organizational structure" at bounding box center [780, 227] width 533 height 35
click at [514, 204] on input "a. Matrix organizational structure" at bounding box center [514, 199] width 0 height 11
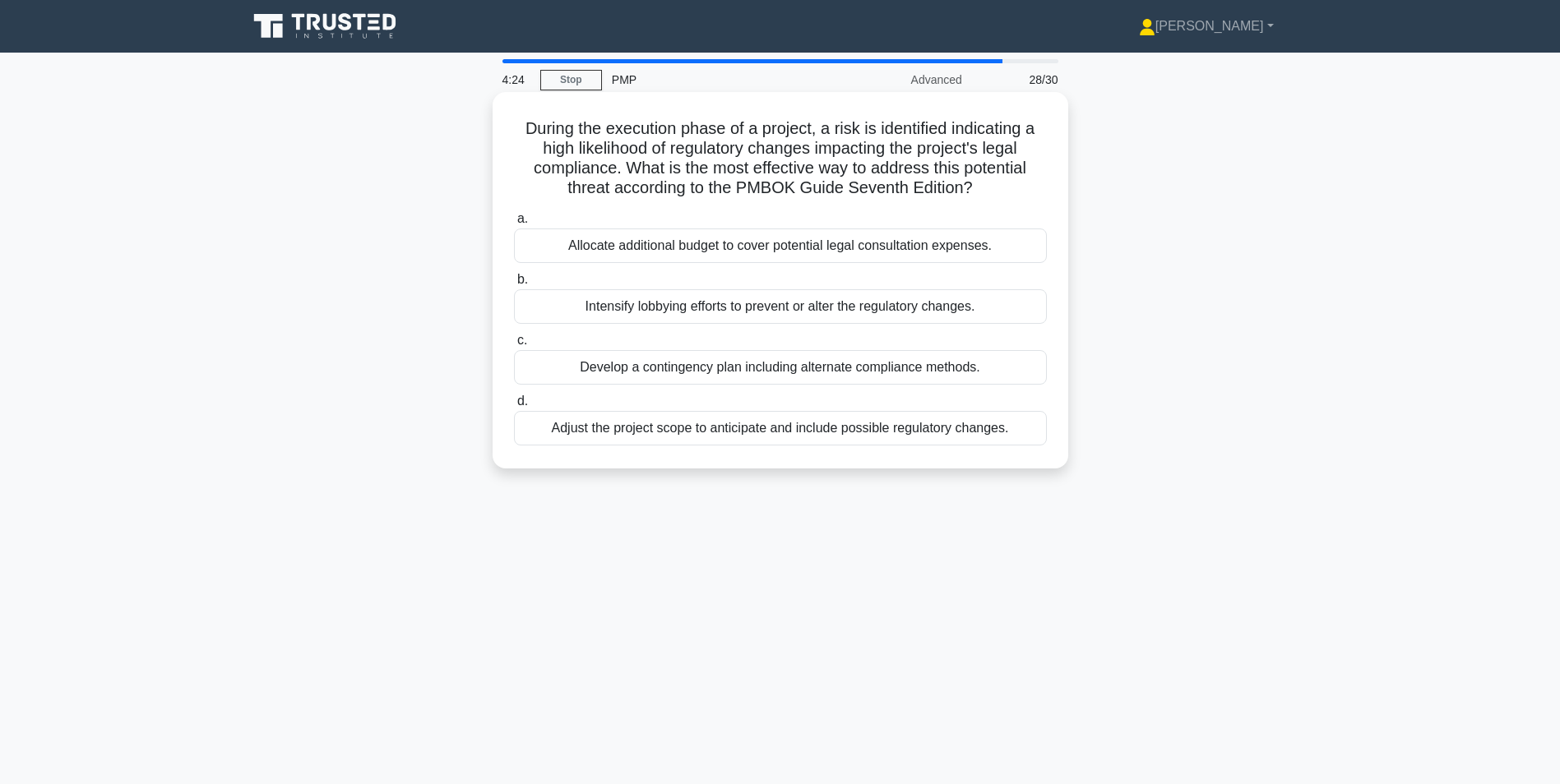
click at [776, 370] on div "Develop a contingency plan including alternate compliance methods." at bounding box center [780, 367] width 533 height 35
click at [514, 346] on input "c. Develop a contingency plan including alternate compliance methods." at bounding box center [514, 340] width 0 height 11
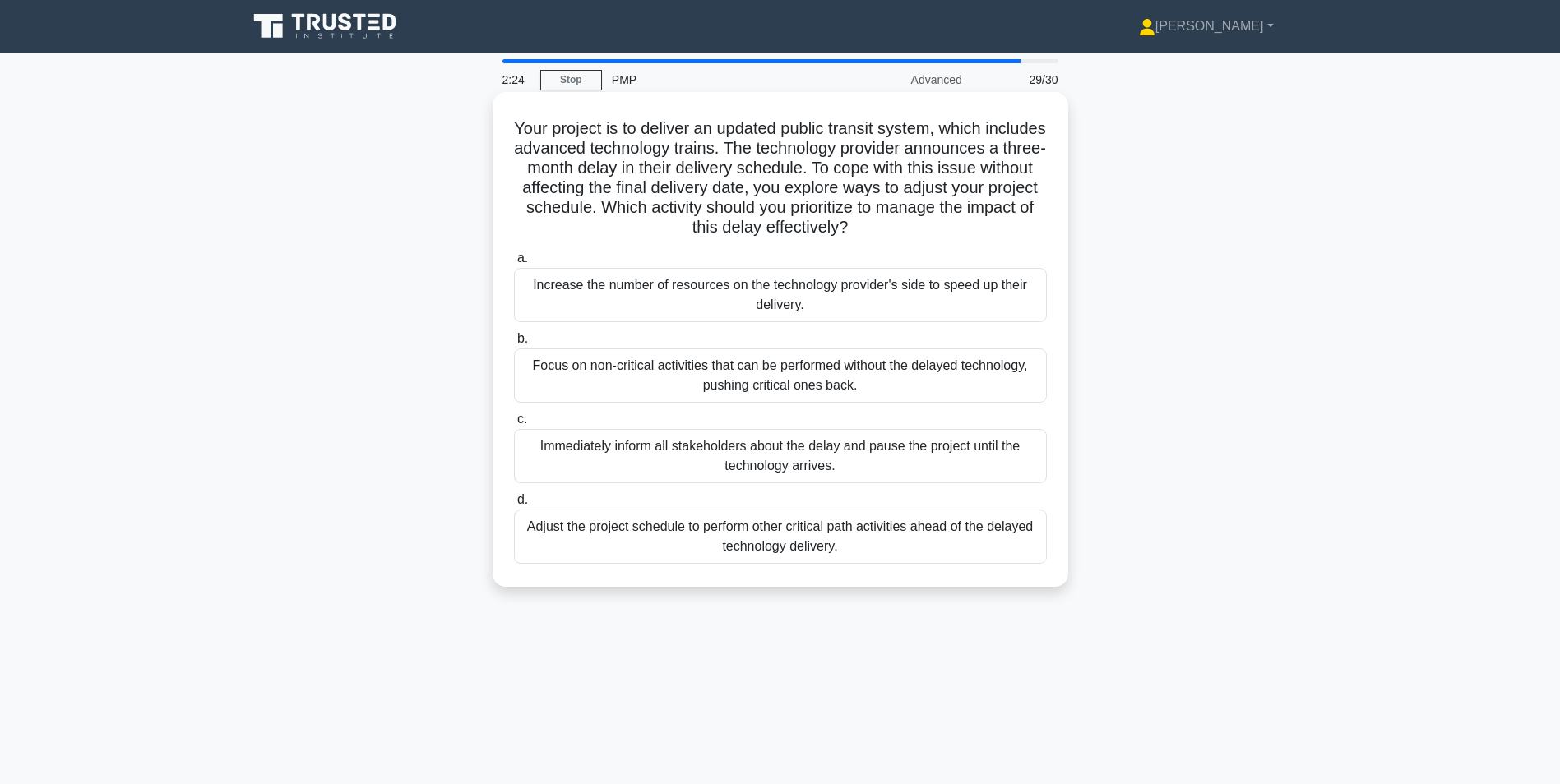
click at [760, 370] on div "Focus on non-critical activities that can be performed without the delayed tech…" at bounding box center [780, 375] width 533 height 54
click at [514, 344] on input "b. Focus on non-critical activities that can be performed without the delayed t…" at bounding box center [514, 338] width 0 height 11
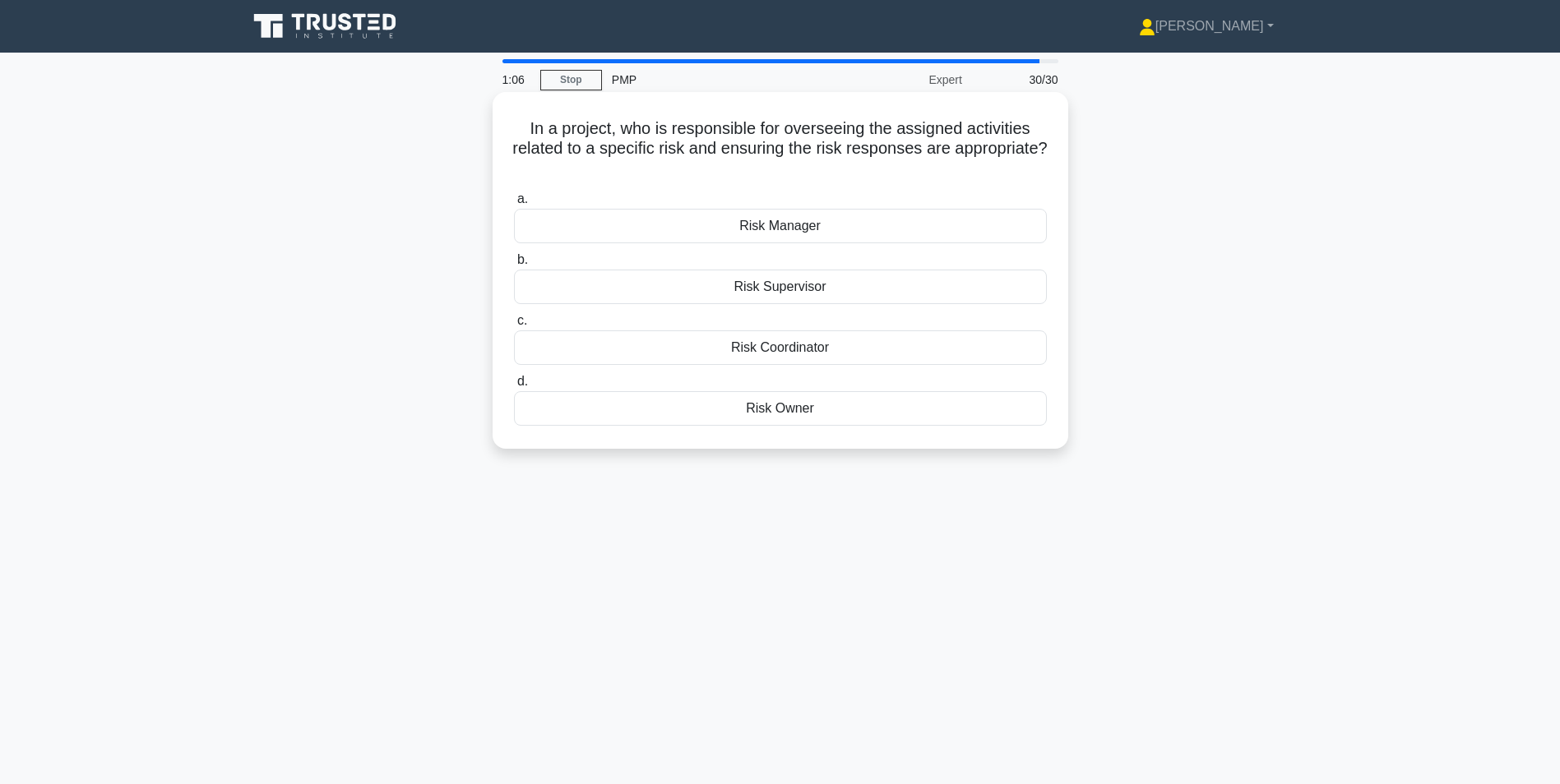
click at [771, 408] on div "Risk Owner" at bounding box center [780, 409] width 533 height 35
click at [514, 387] on input "d. Risk Owner" at bounding box center [514, 381] width 0 height 11
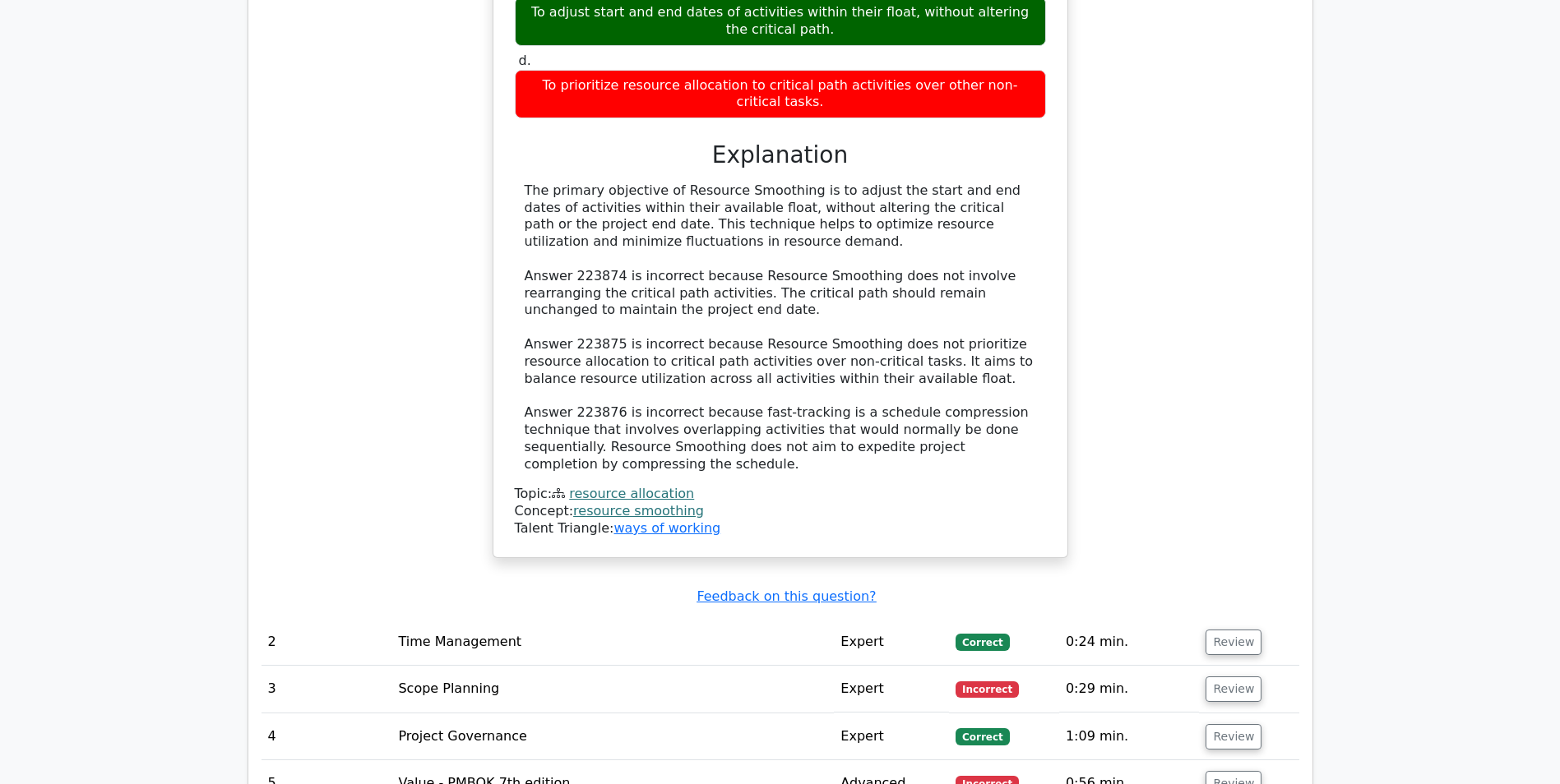
scroll to position [2055, 0]
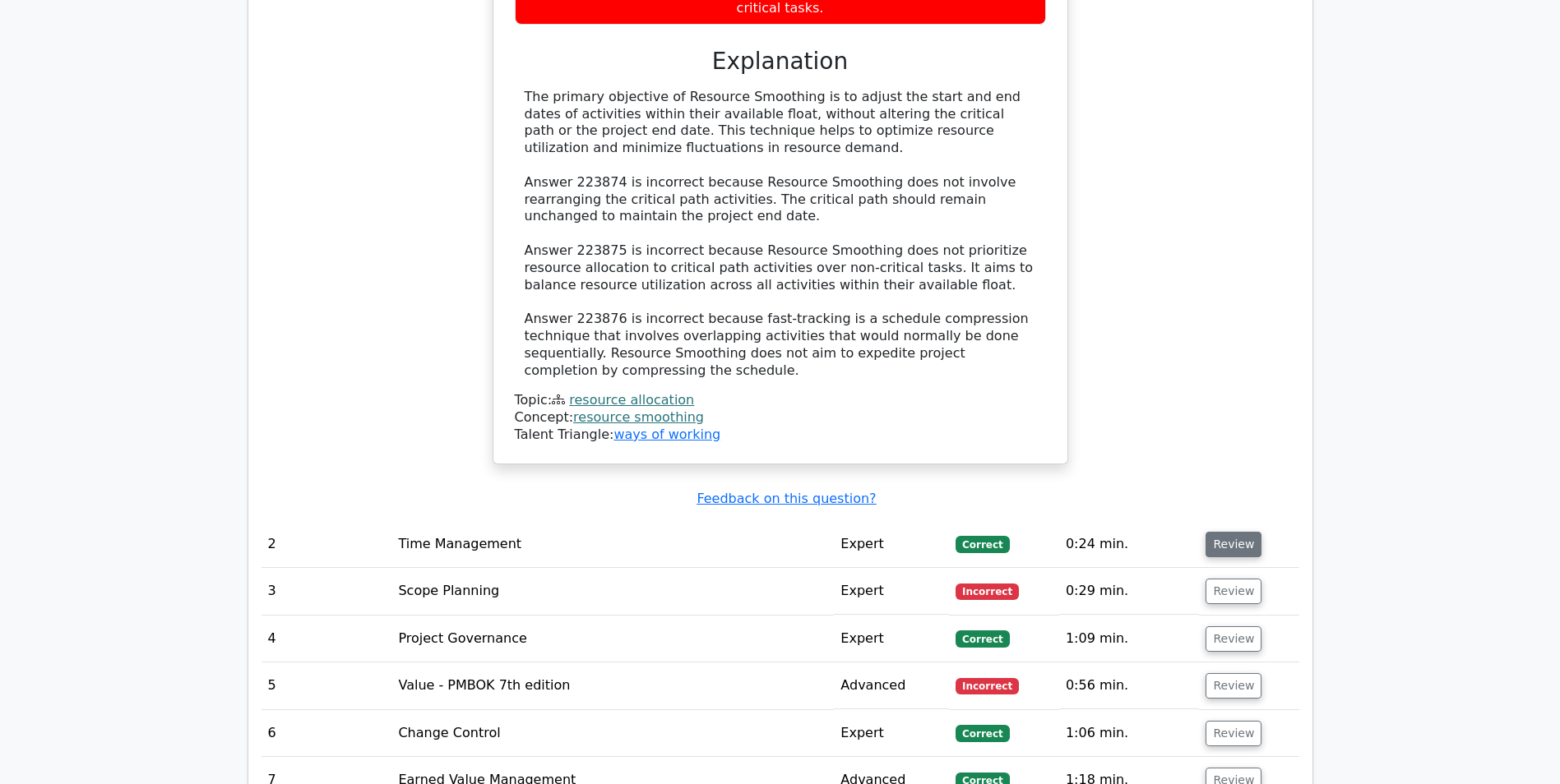
click at [1229, 532] on button "Review" at bounding box center [1234, 545] width 56 height 25
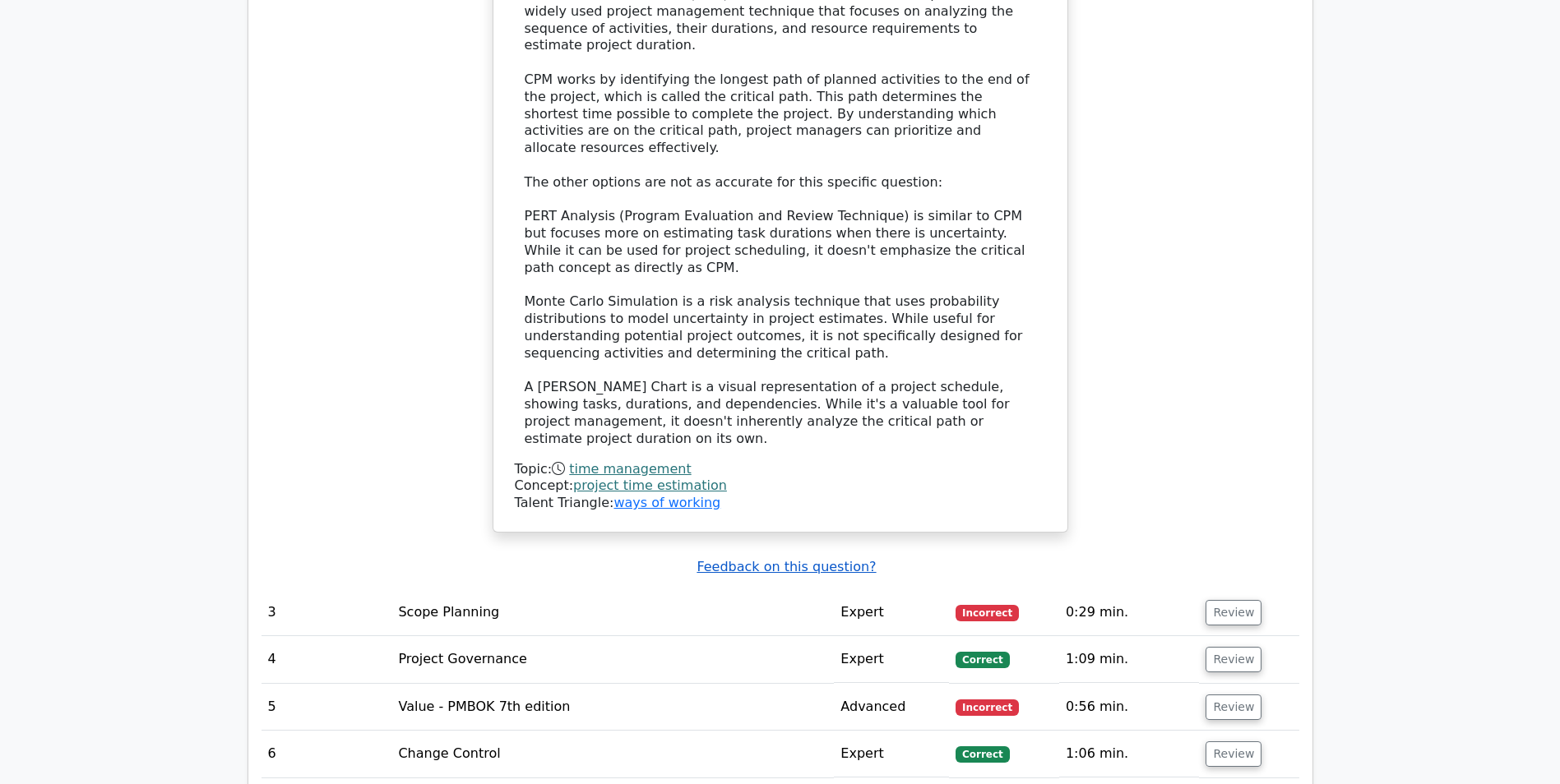
scroll to position [3041, 0]
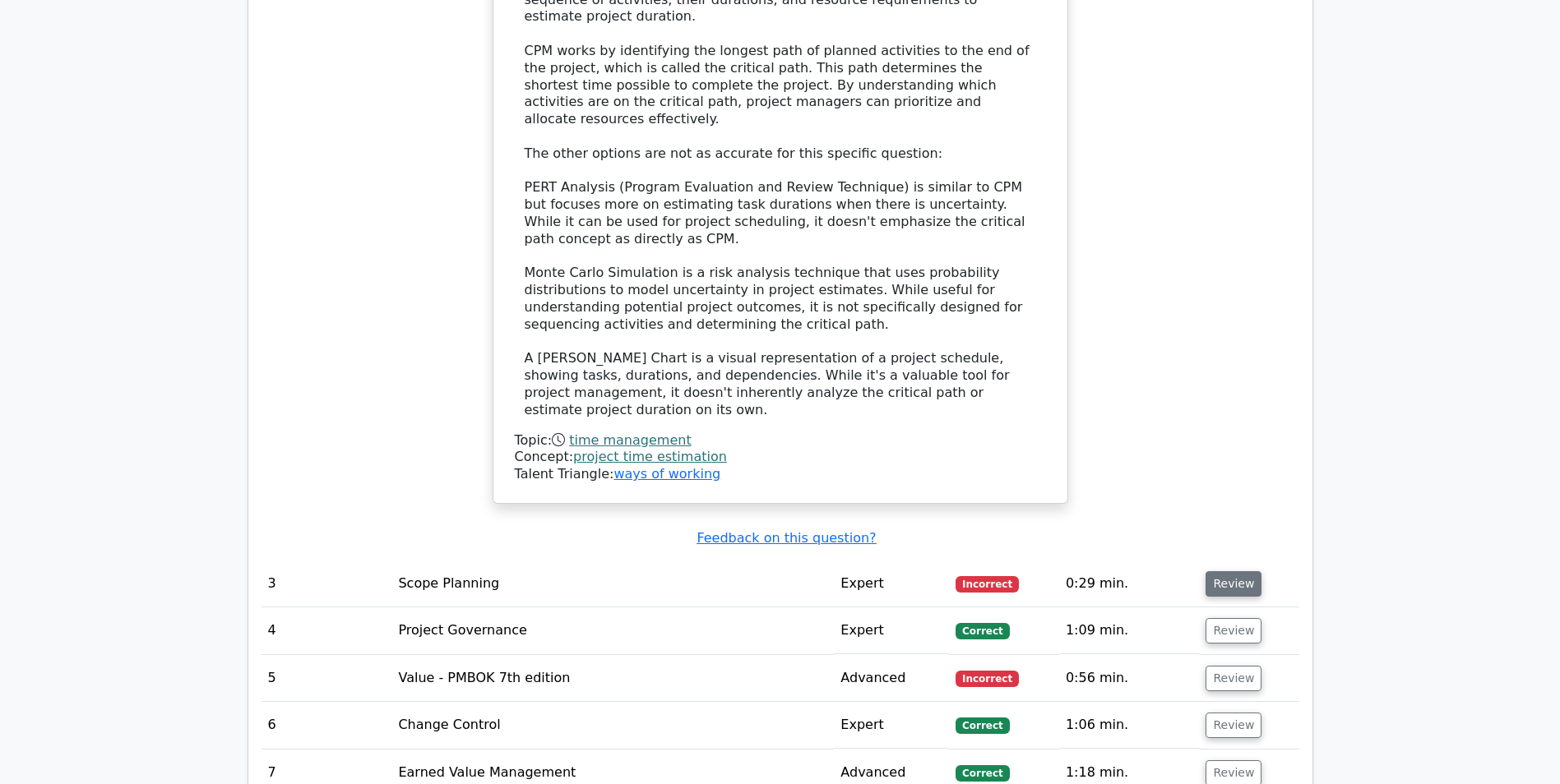
click at [1229, 571] on button "Review" at bounding box center [1234, 583] width 56 height 25
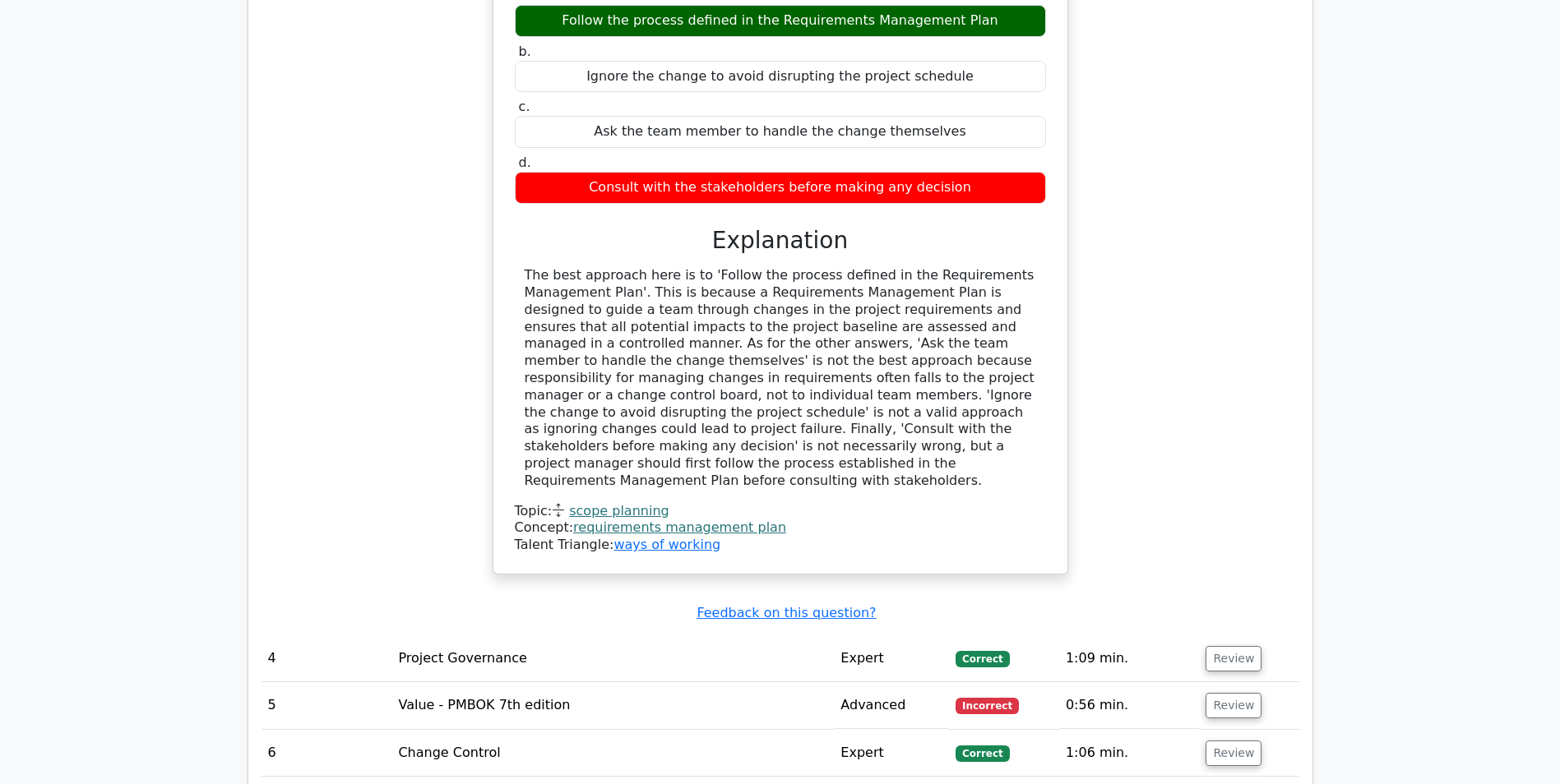
scroll to position [3781, 0]
